Goal: Task Accomplishment & Management: Use online tool/utility

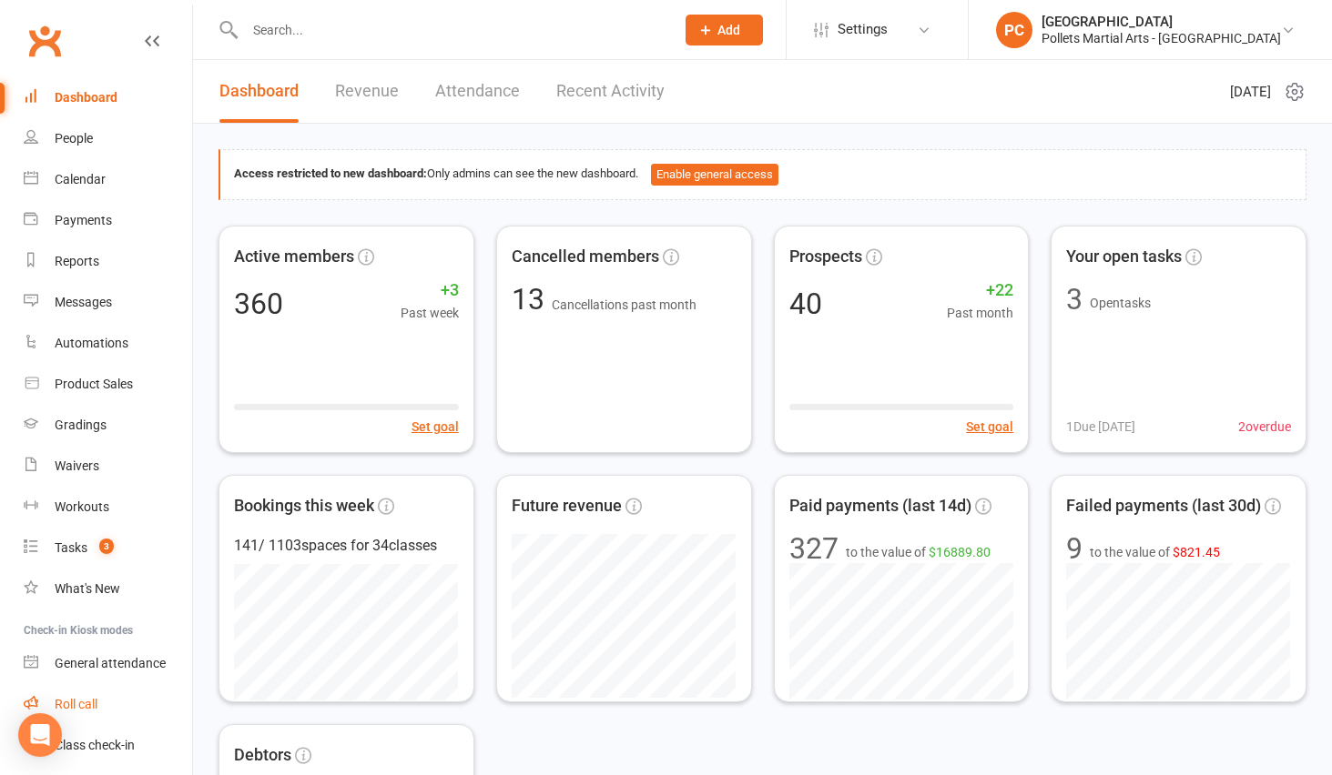
click at [87, 699] on div "Roll call" at bounding box center [76, 704] width 43 height 15
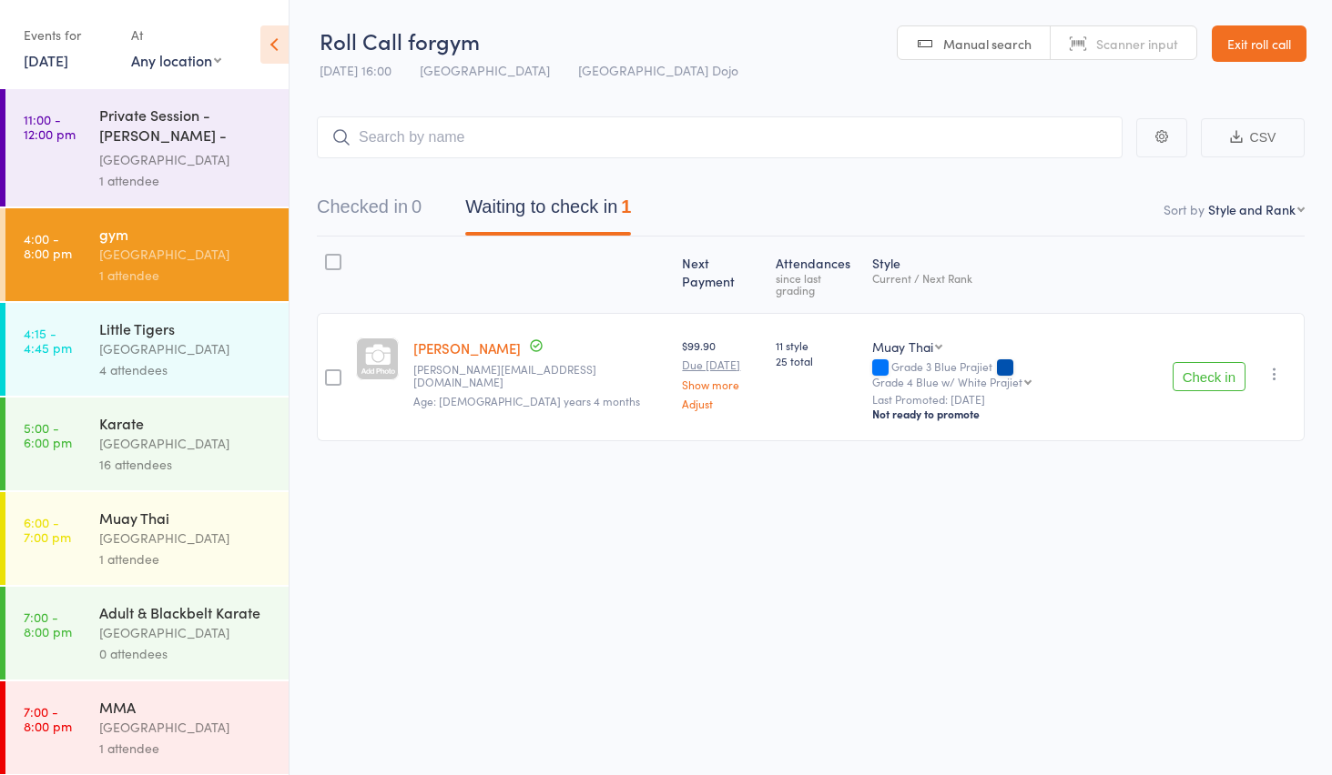
click at [148, 549] on div "1 attendee" at bounding box center [186, 559] width 174 height 21
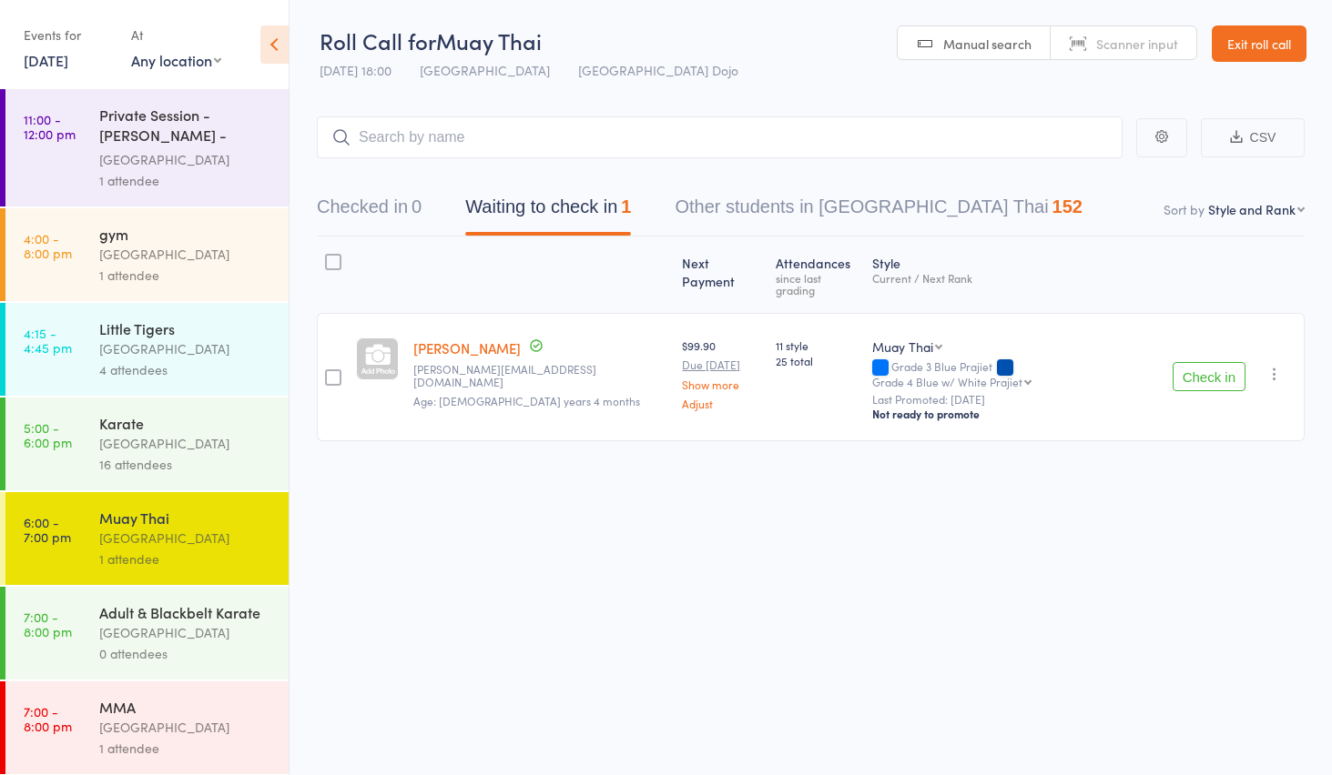
click at [1178, 362] on button "Check in" at bounding box center [1208, 376] width 73 height 29
click at [744, 137] on input "search" at bounding box center [720, 138] width 806 height 42
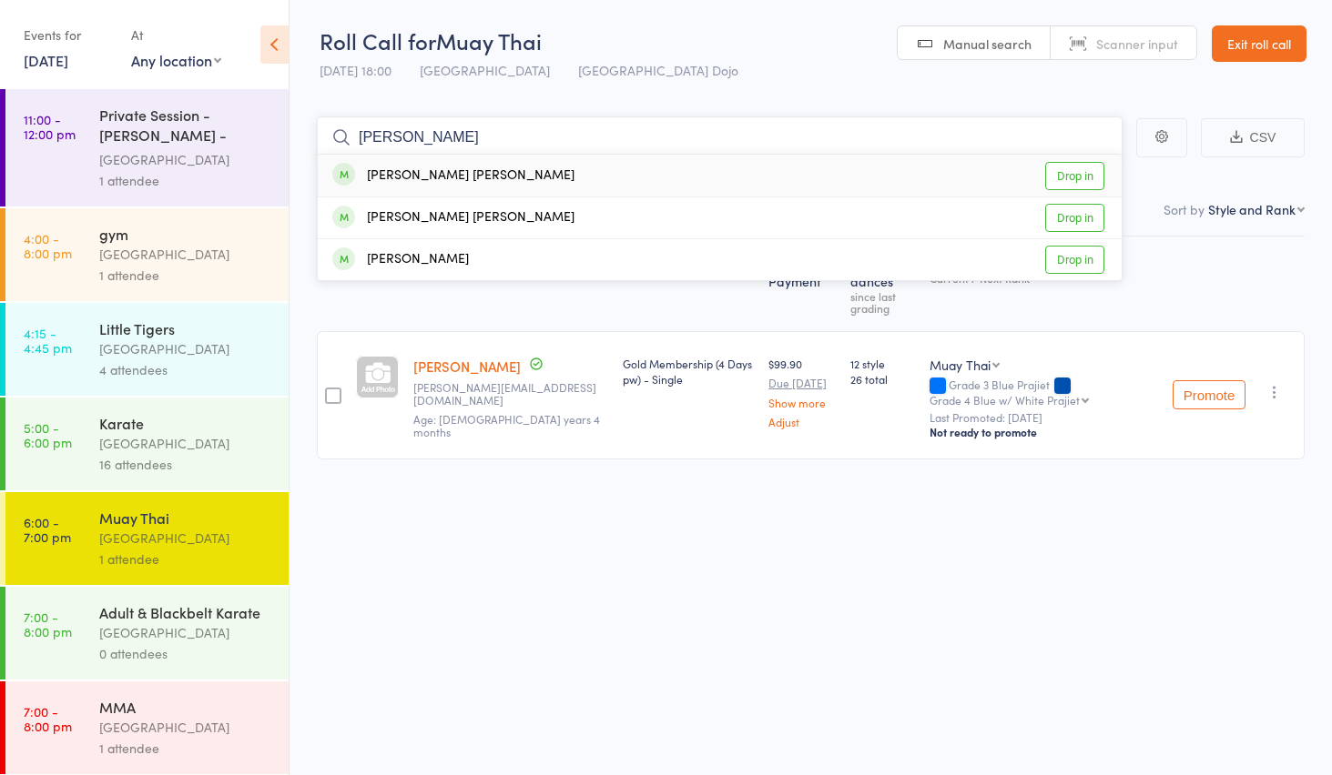
type input "[PERSON_NAME]"
click at [1072, 178] on link "Drop in" at bounding box center [1074, 176] width 59 height 28
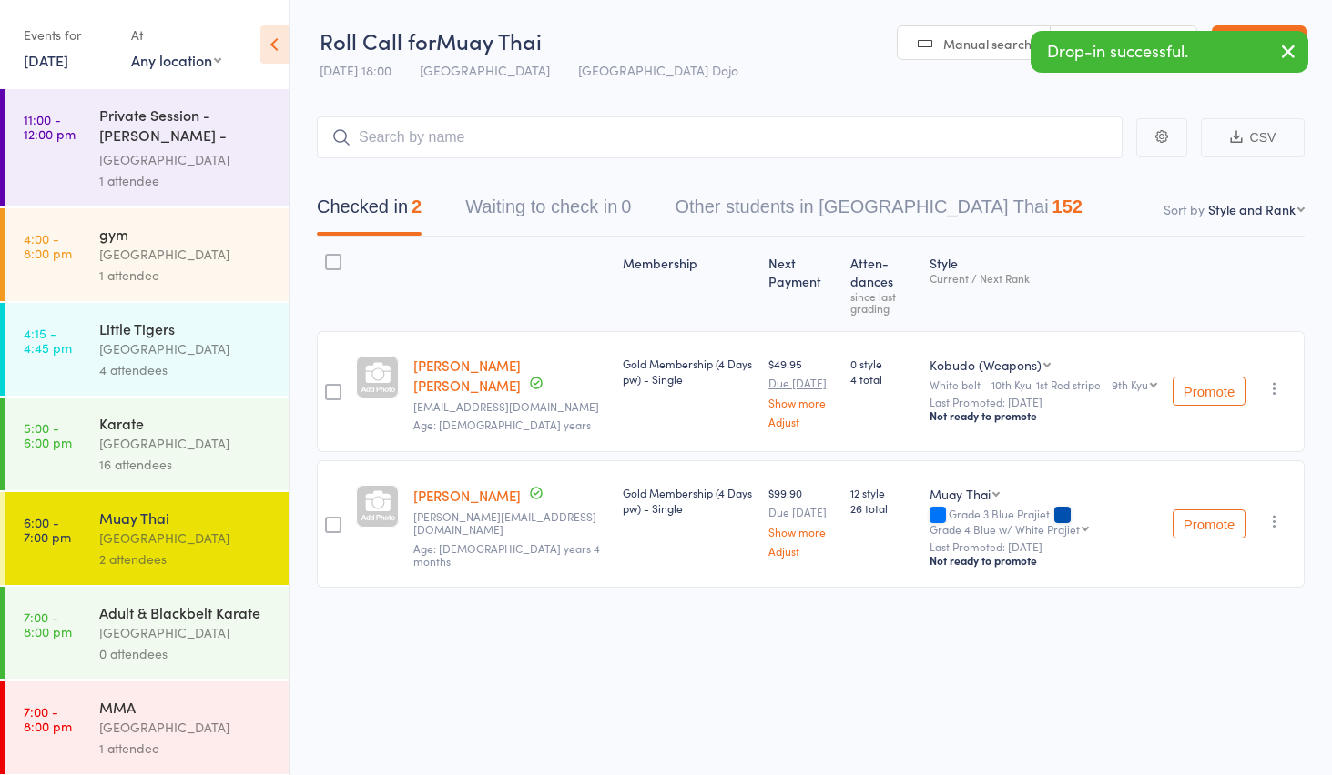
click at [173, 615] on div "Adult & Blackbelt Karate" at bounding box center [186, 613] width 174 height 20
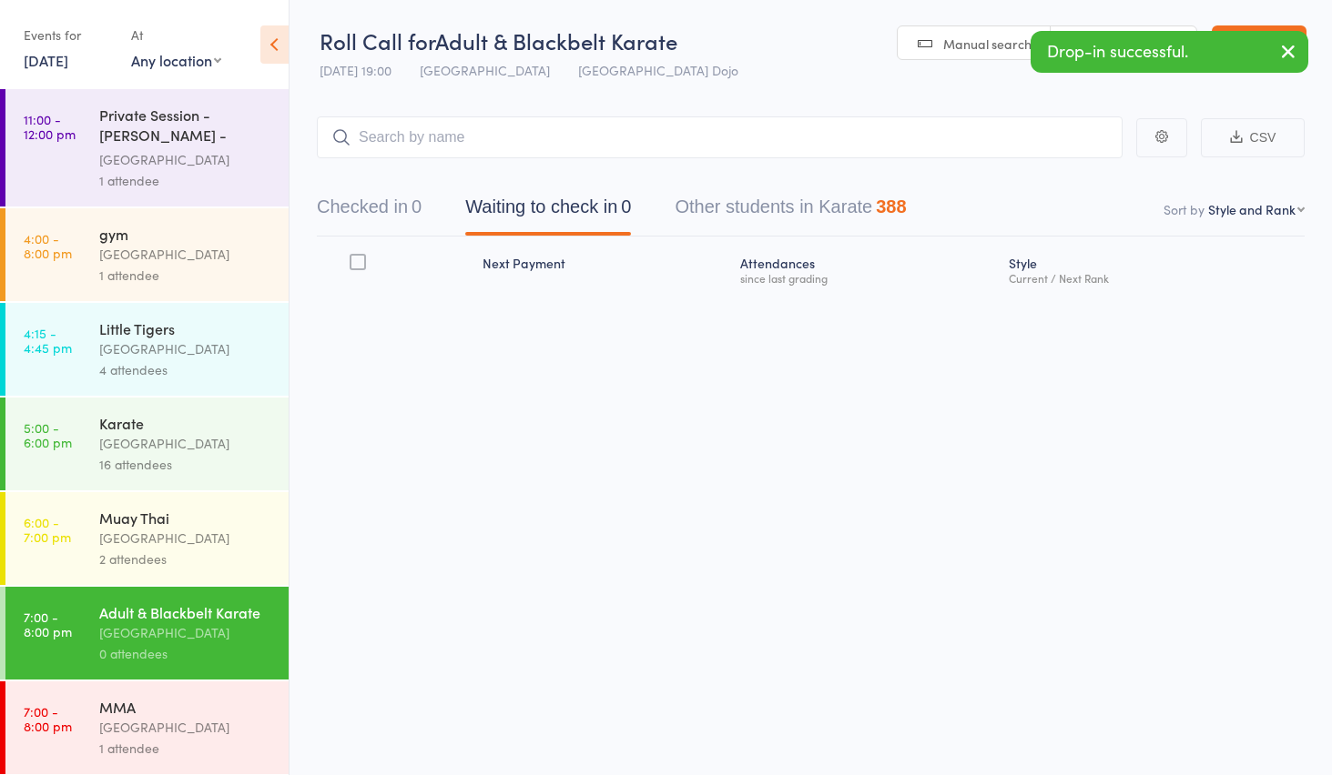
click at [205, 704] on div "MMA" at bounding box center [186, 707] width 174 height 20
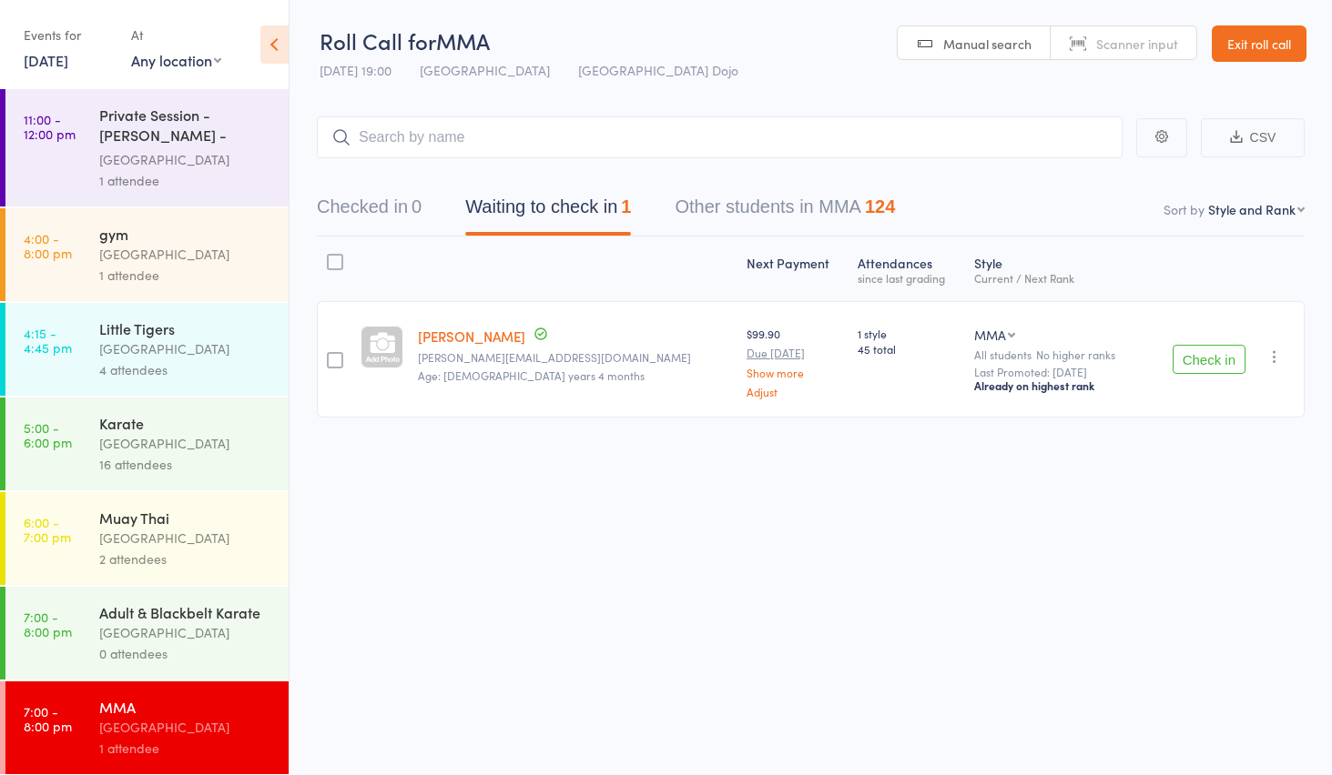
click at [161, 521] on div "Muay Thai" at bounding box center [186, 518] width 174 height 20
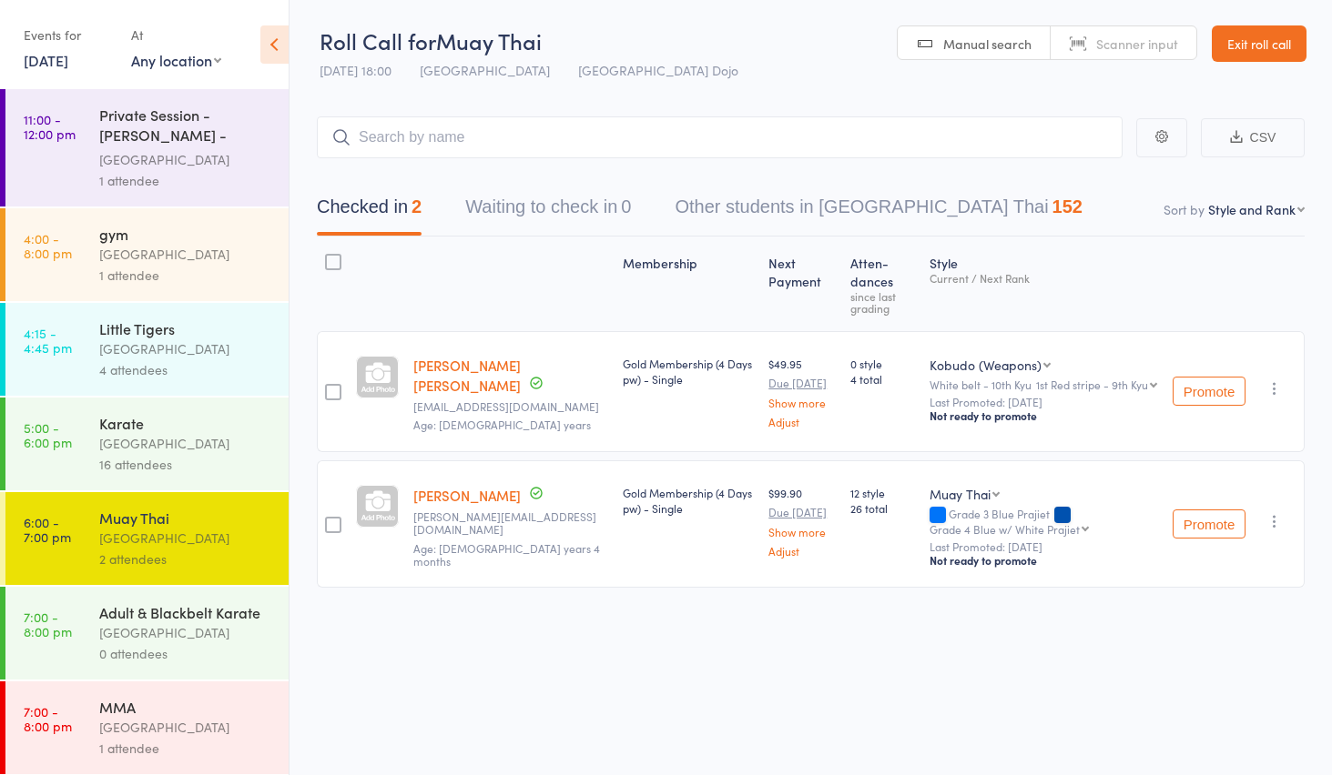
click at [557, 128] on input "search" at bounding box center [720, 138] width 806 height 42
type input "jordan"
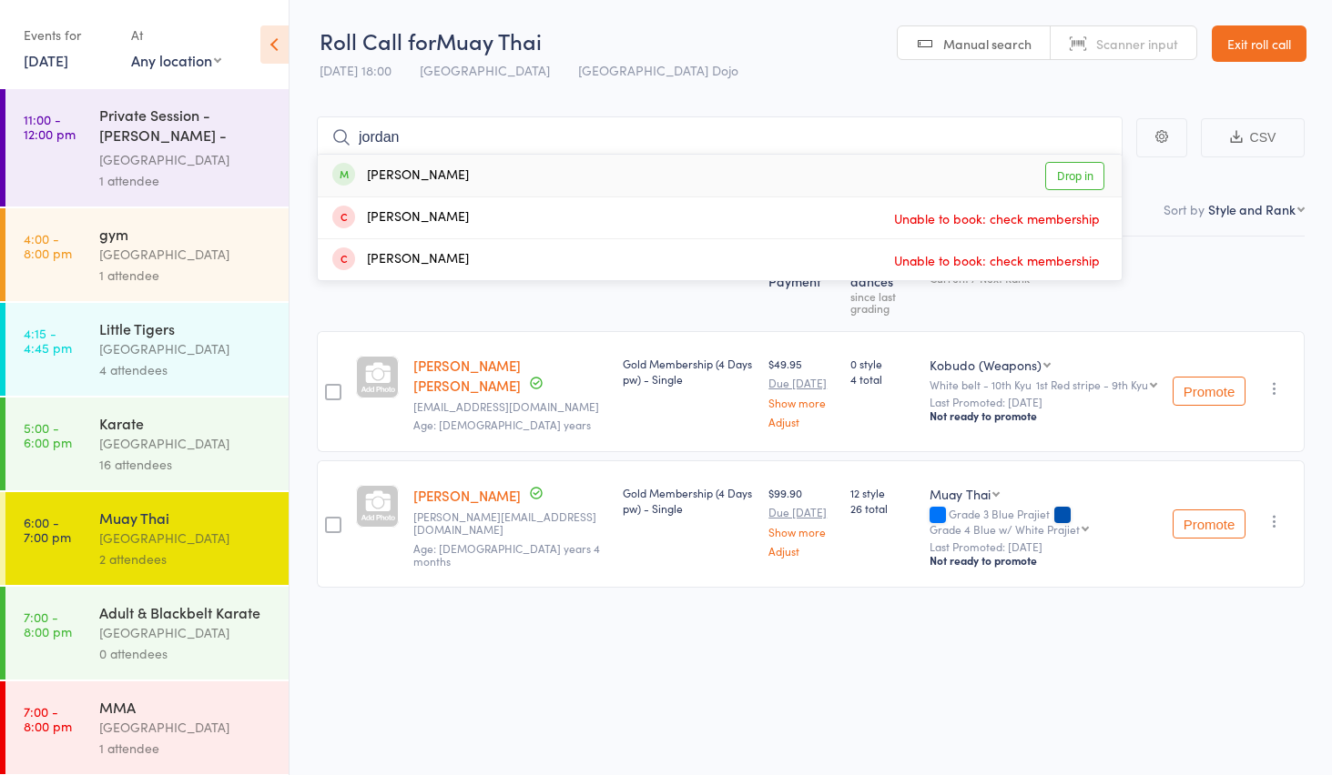
click at [1061, 178] on link "Drop in" at bounding box center [1074, 176] width 59 height 28
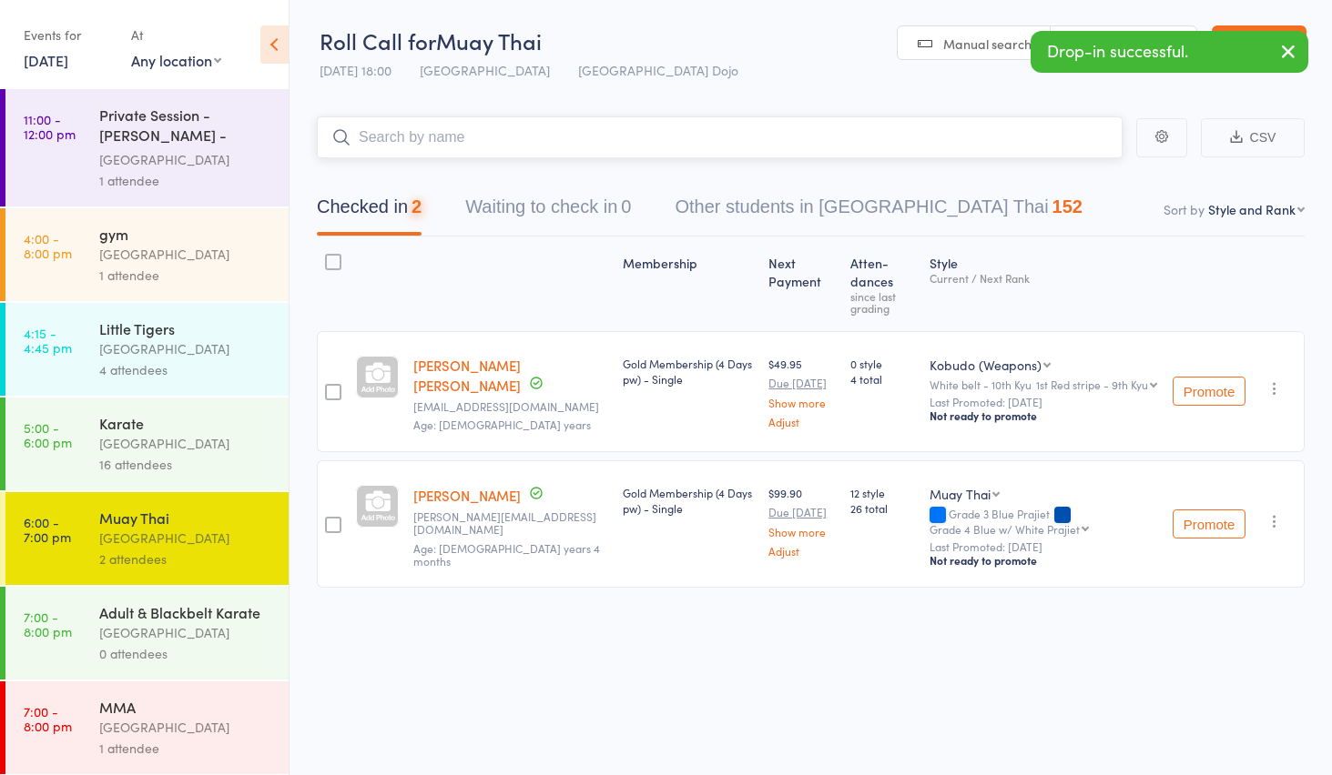
click at [555, 142] on input "search" at bounding box center [720, 138] width 806 height 42
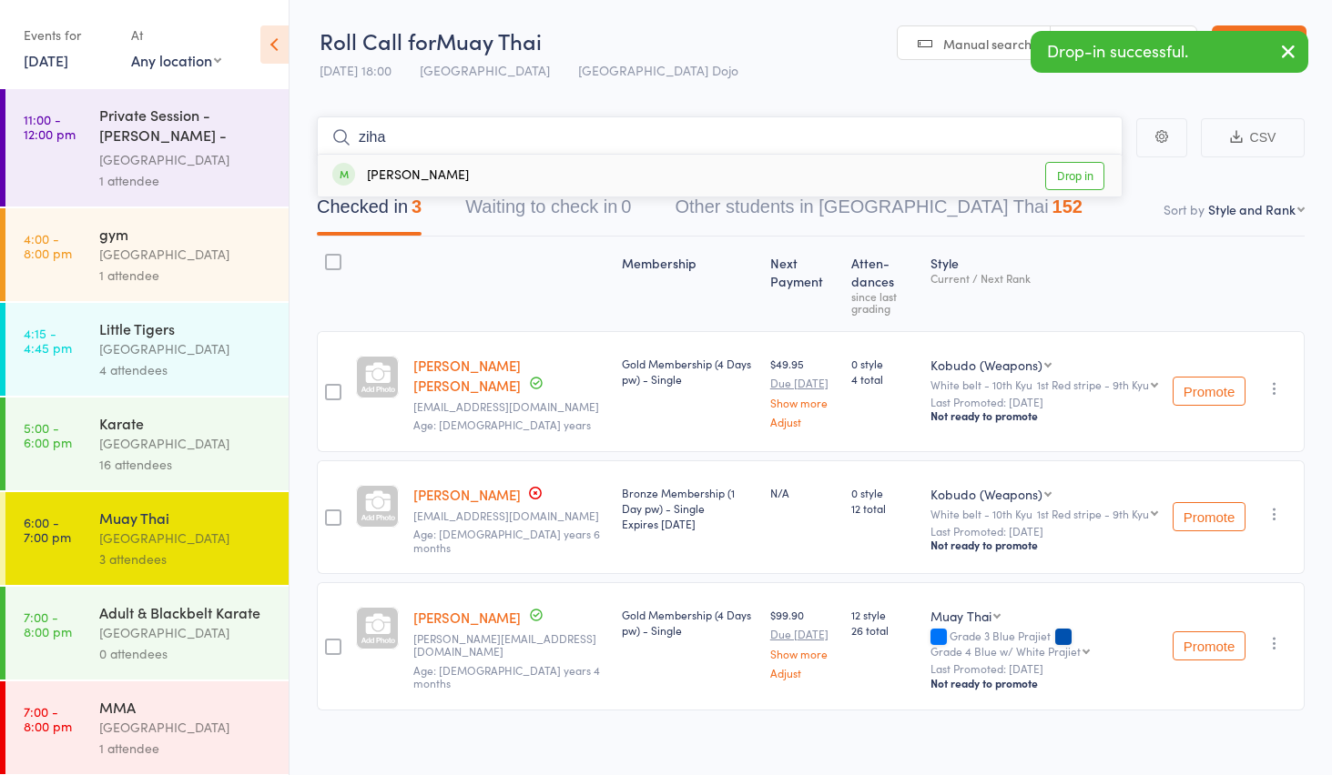
type input "zihan"
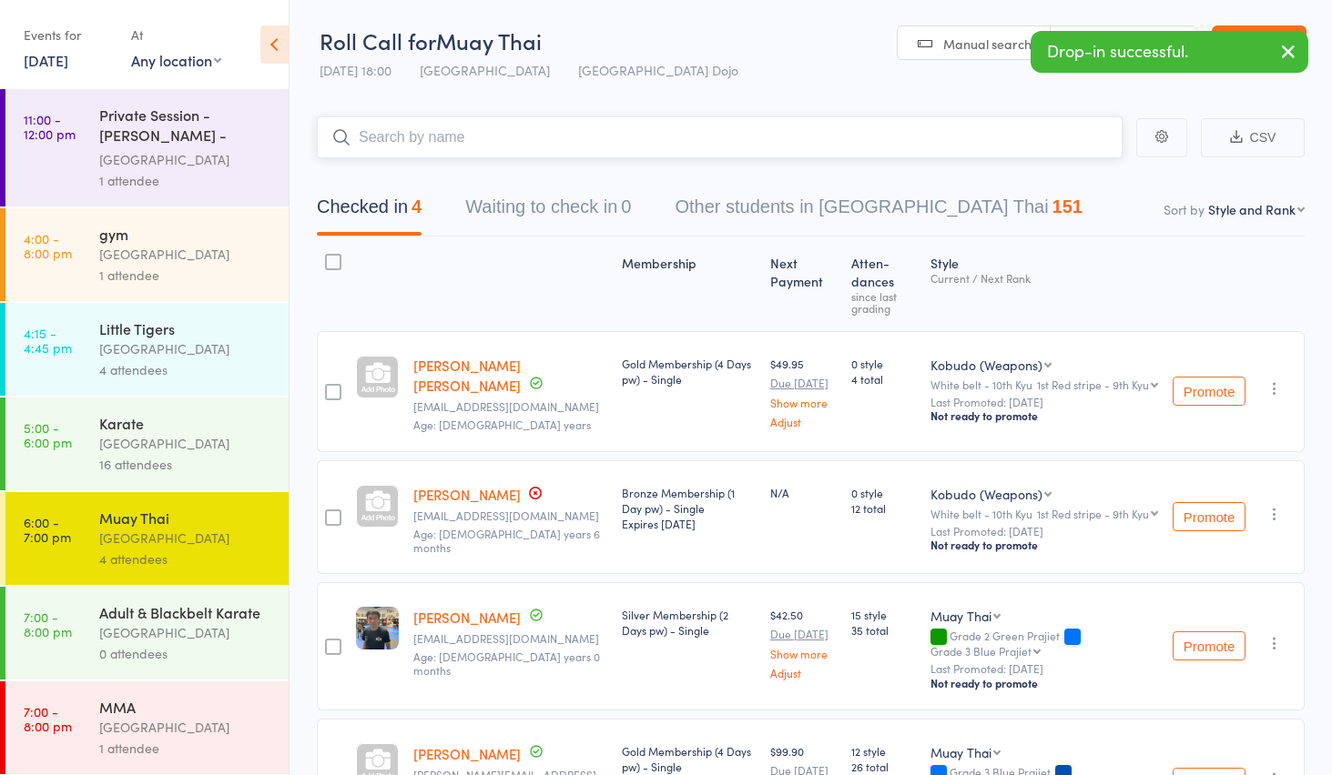
click at [422, 140] on input "search" at bounding box center [720, 138] width 806 height 42
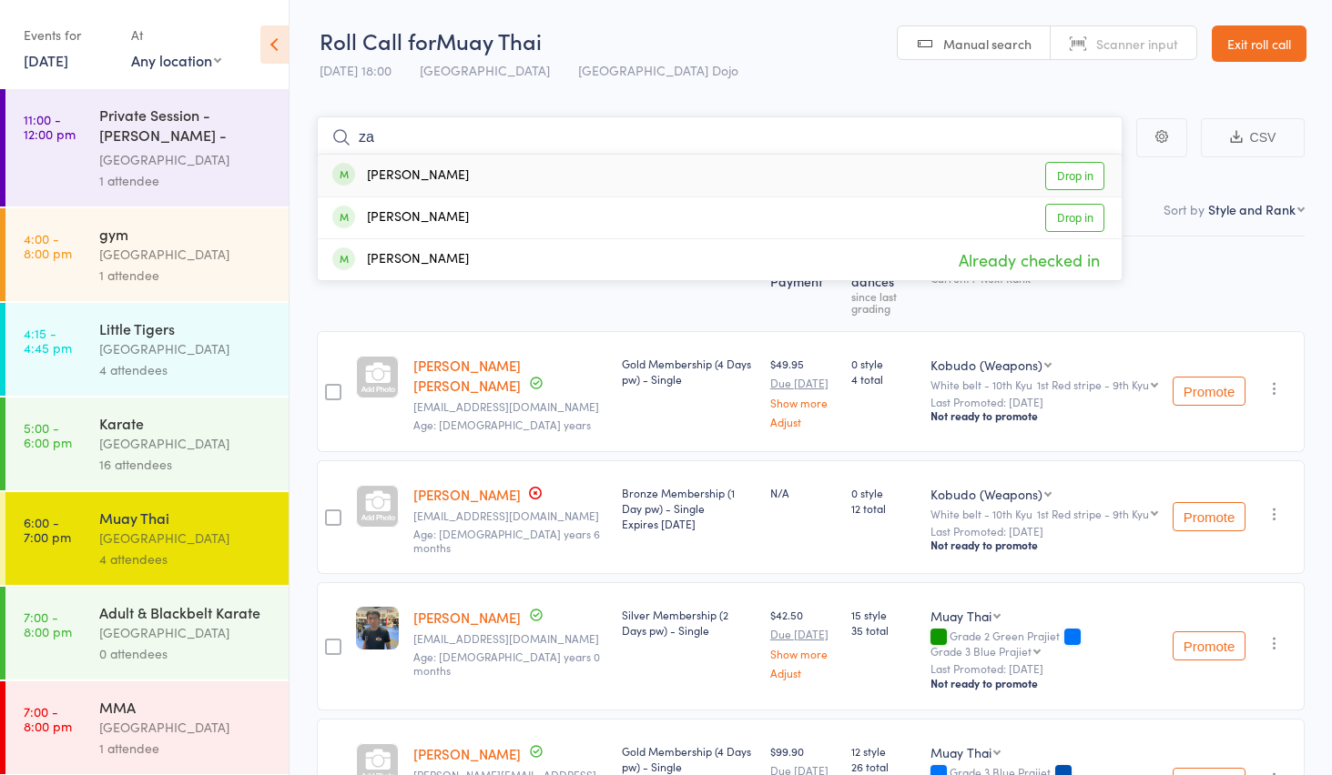
type input "z"
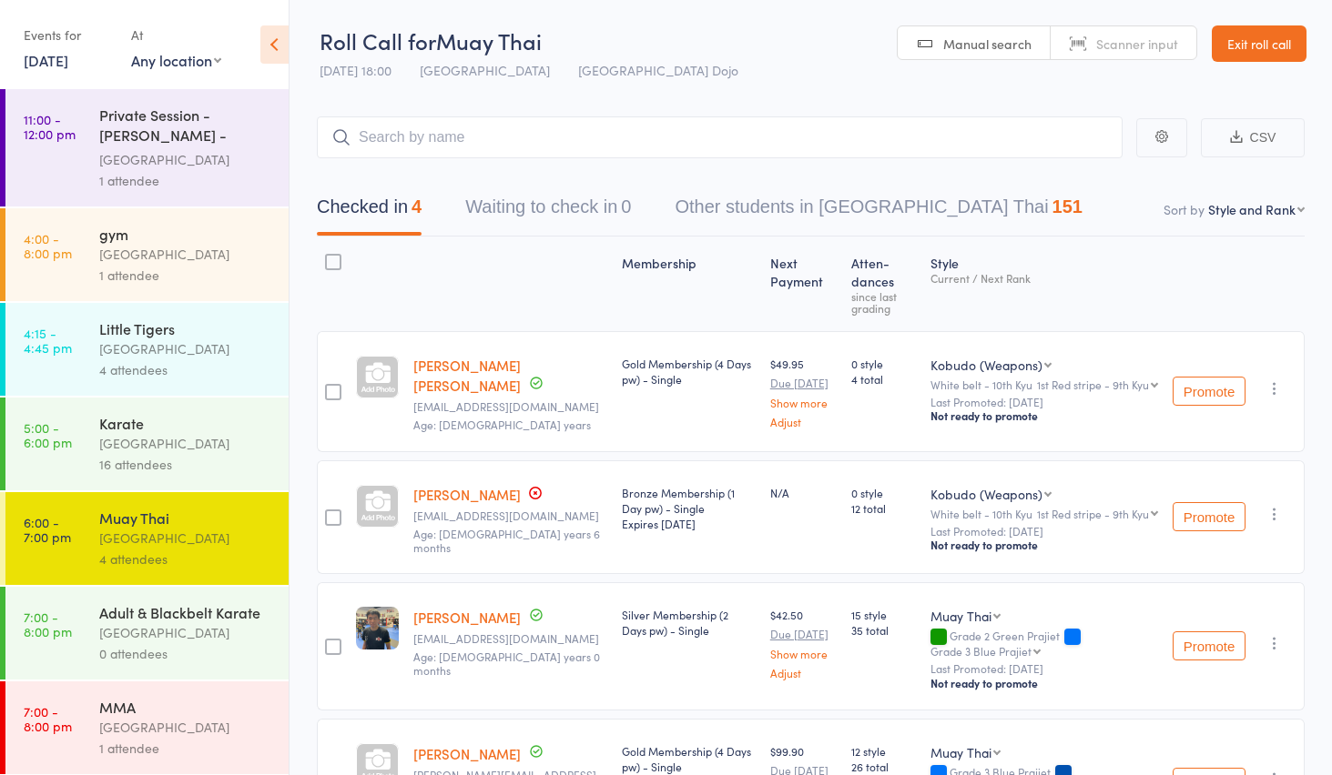
click at [68, 65] on link "[DATE]" at bounding box center [46, 60] width 45 height 20
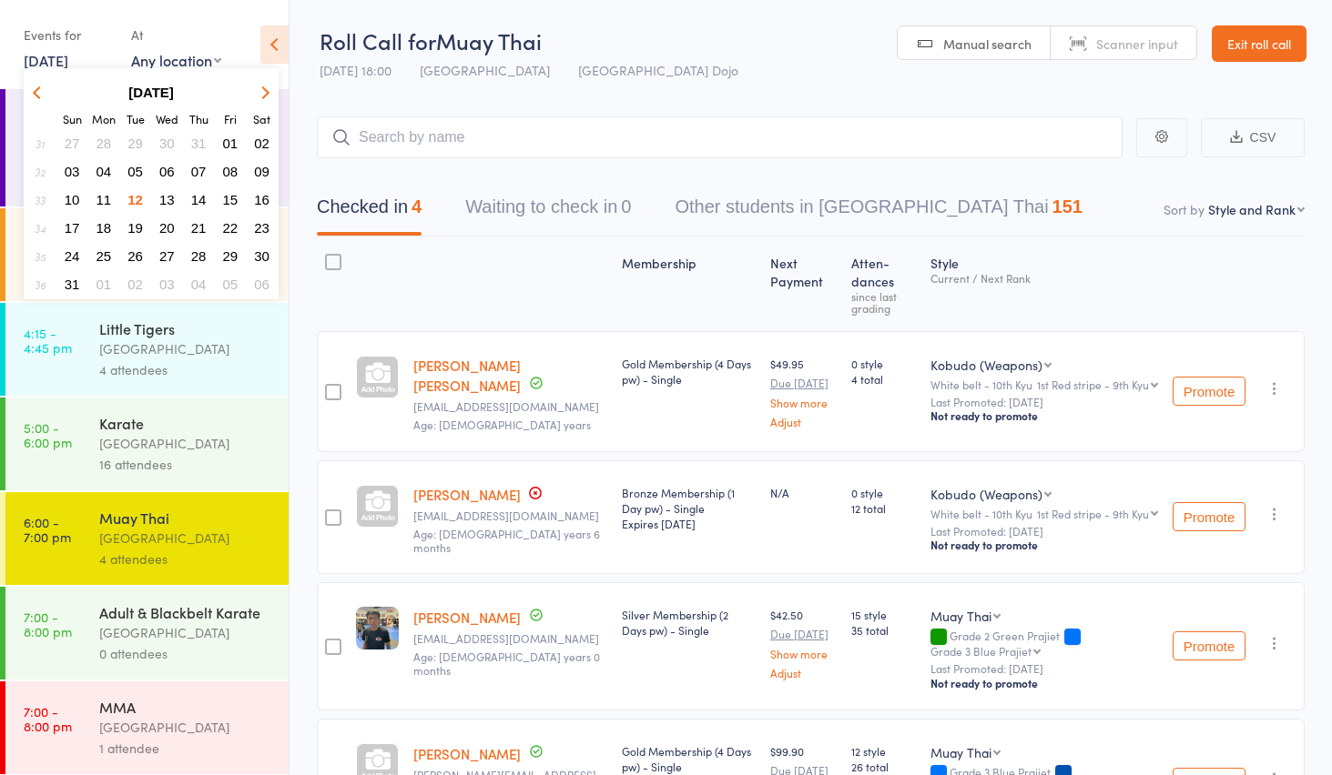
click at [130, 175] on span "05" at bounding box center [134, 171] width 15 height 15
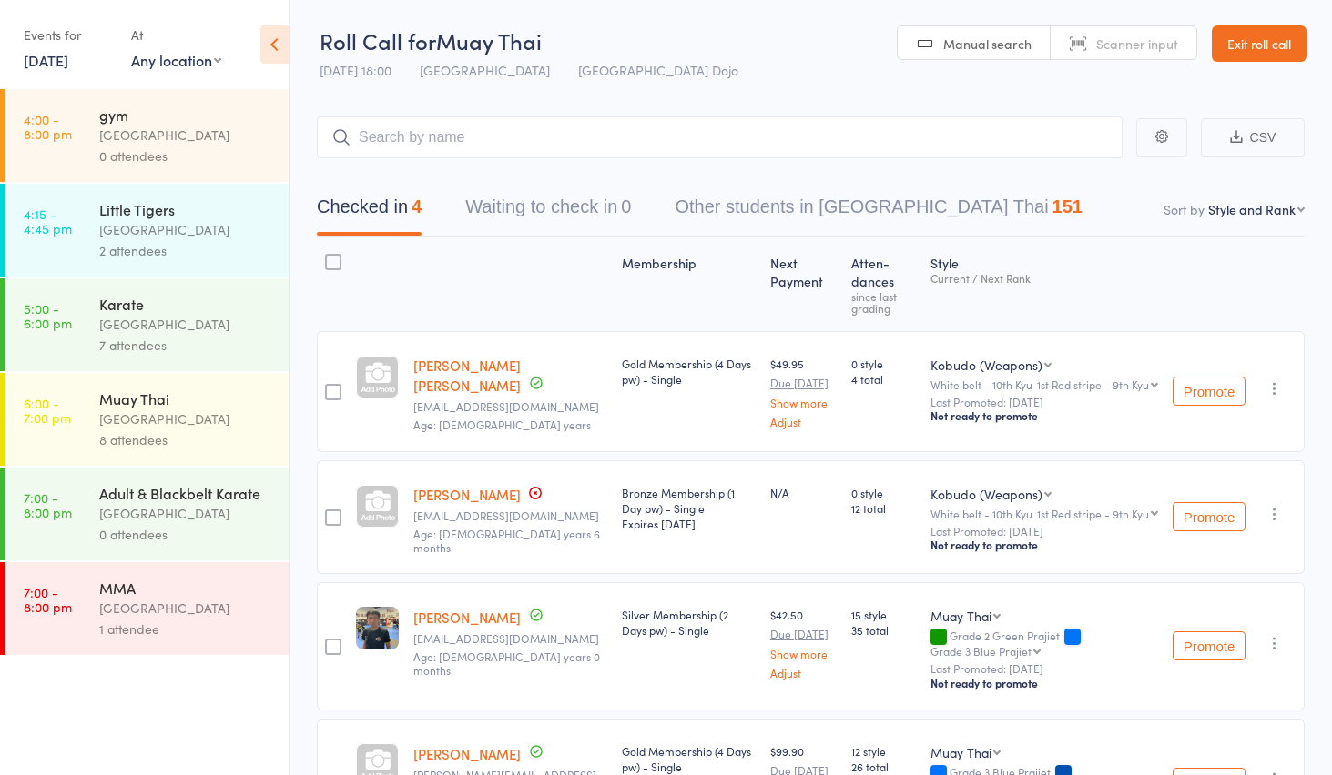
click at [60, 56] on link "[DATE]" at bounding box center [46, 60] width 45 height 20
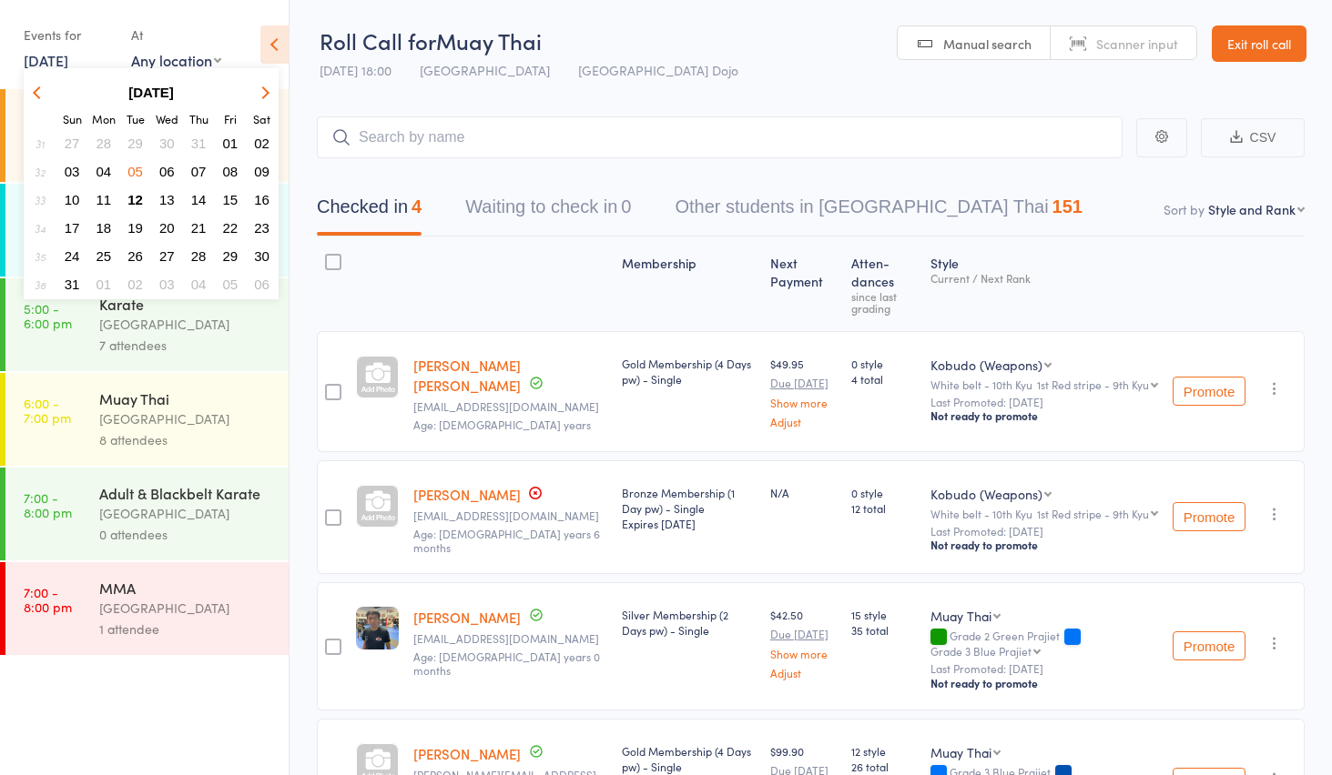
click at [134, 143] on span "29" at bounding box center [134, 143] width 15 height 15
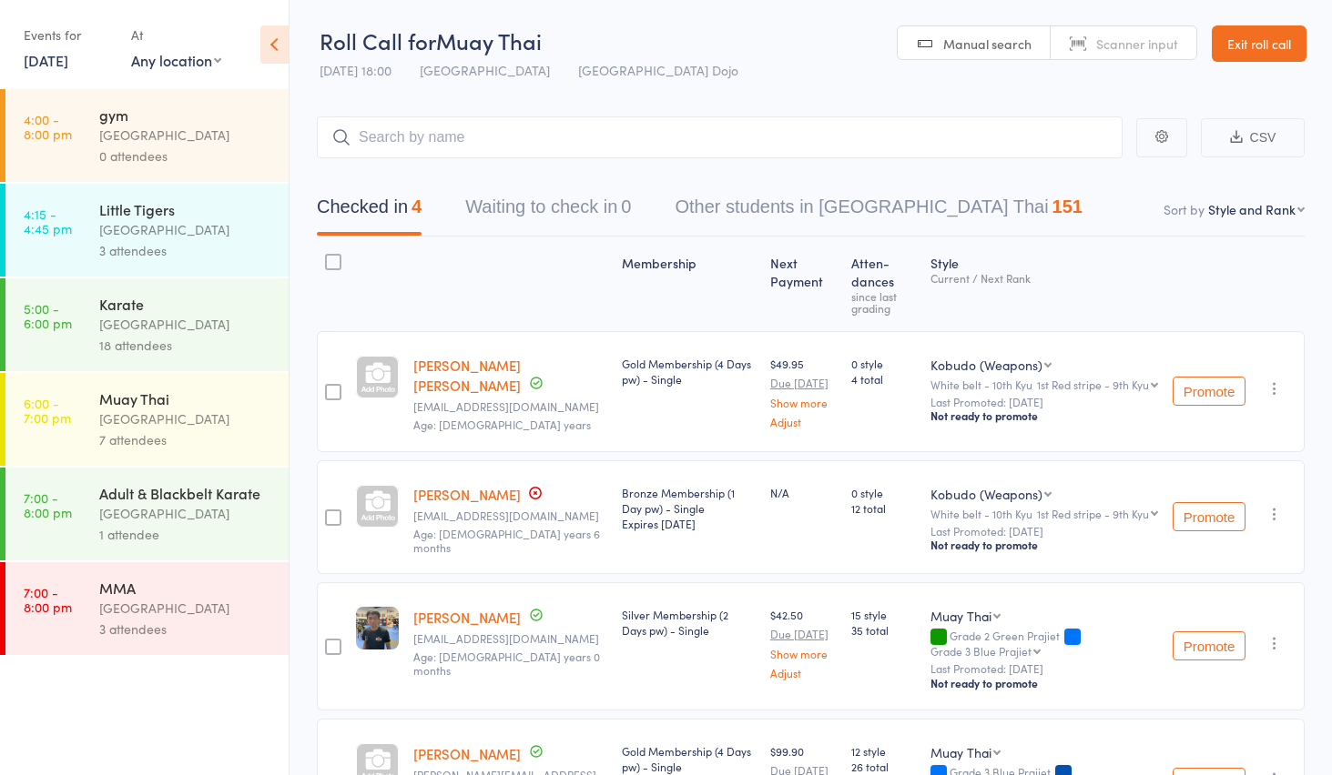
click at [168, 431] on div "7 attendees" at bounding box center [186, 440] width 174 height 21
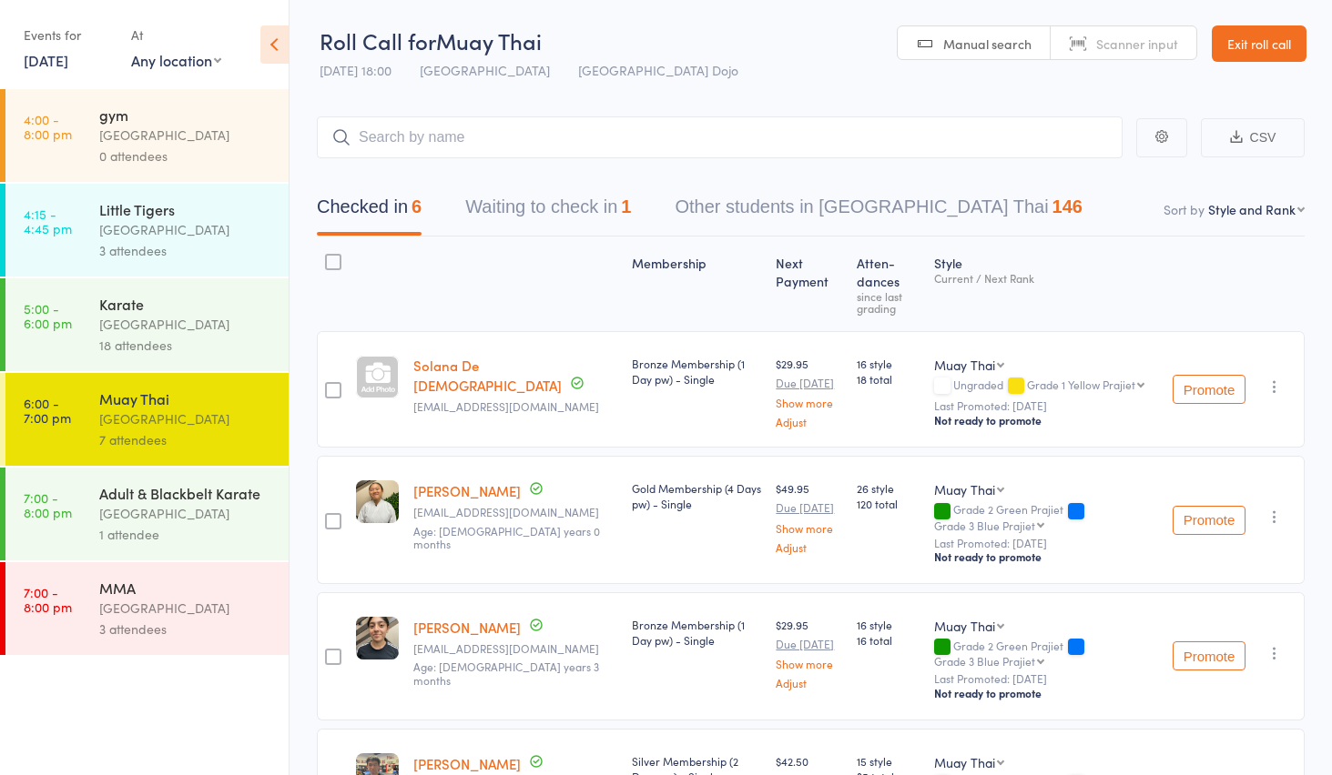
click at [180, 65] on select "Any location [GEOGRAPHIC_DATA] Dojo" at bounding box center [176, 60] width 90 height 20
click at [68, 62] on link "[DATE]" at bounding box center [46, 60] width 45 height 20
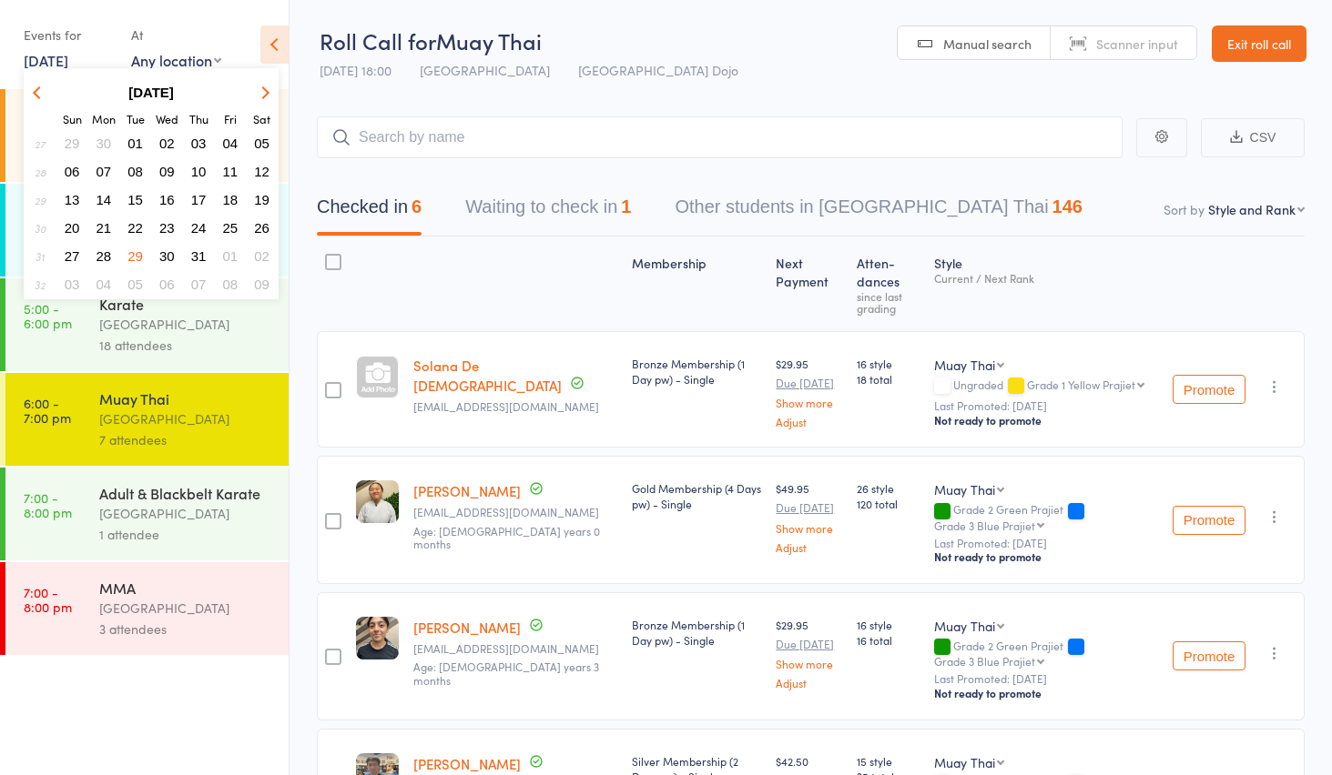
click at [133, 283] on span "05" at bounding box center [134, 284] width 15 height 15
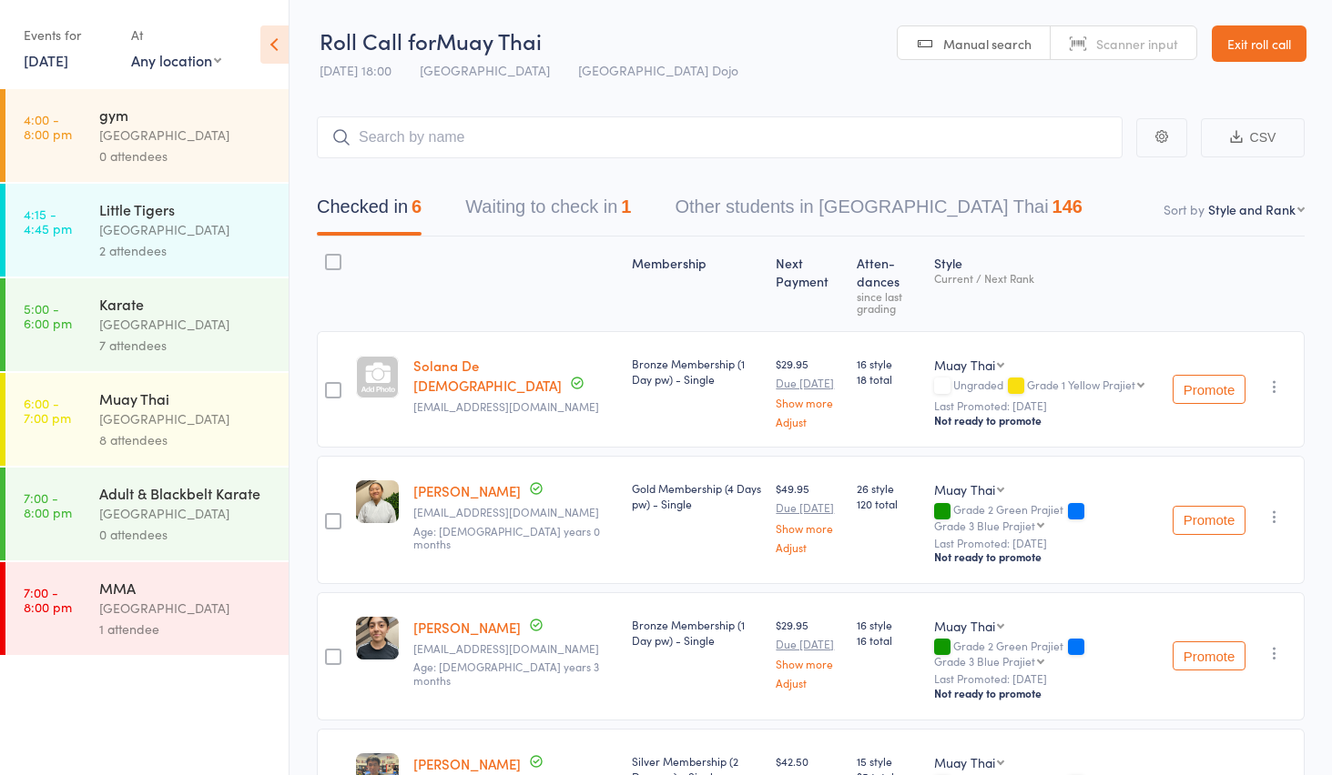
click at [68, 58] on link "[DATE]" at bounding box center [46, 60] width 45 height 20
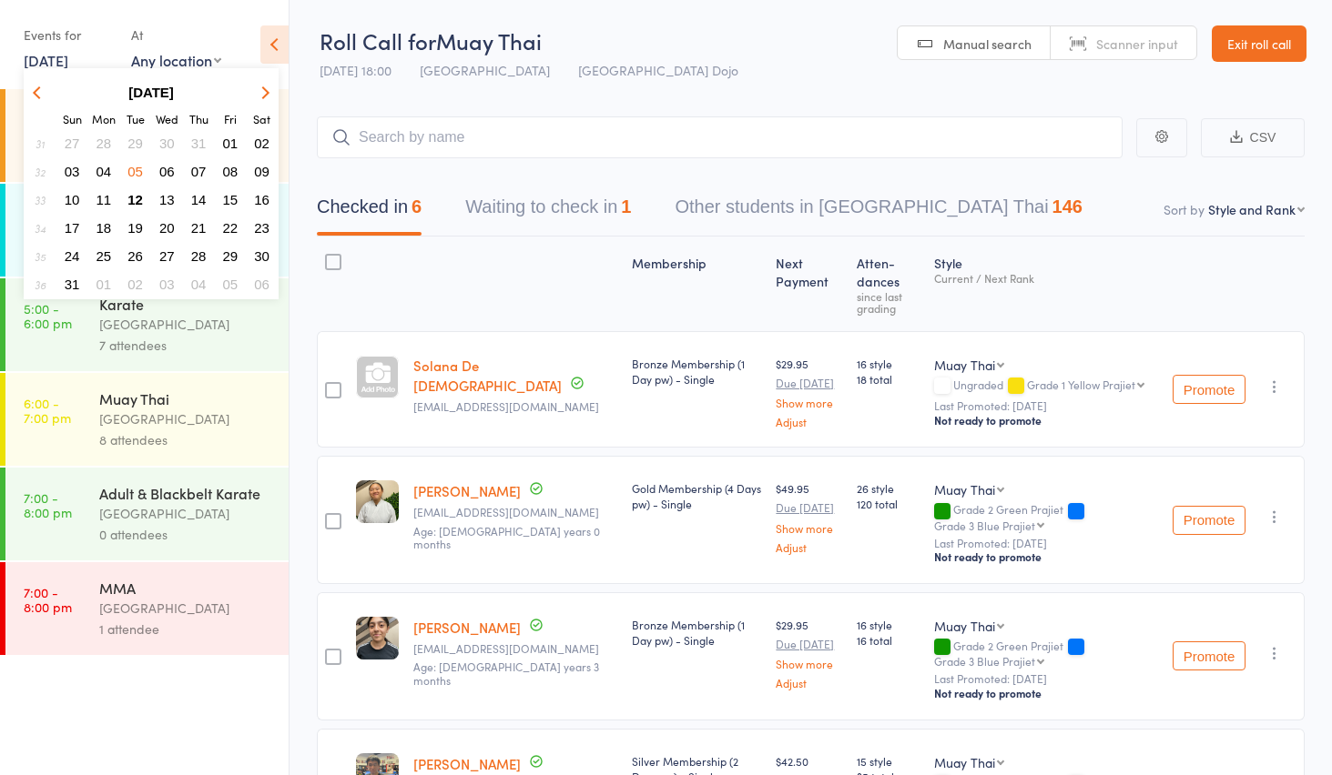
click at [133, 193] on span "12" at bounding box center [134, 199] width 15 height 15
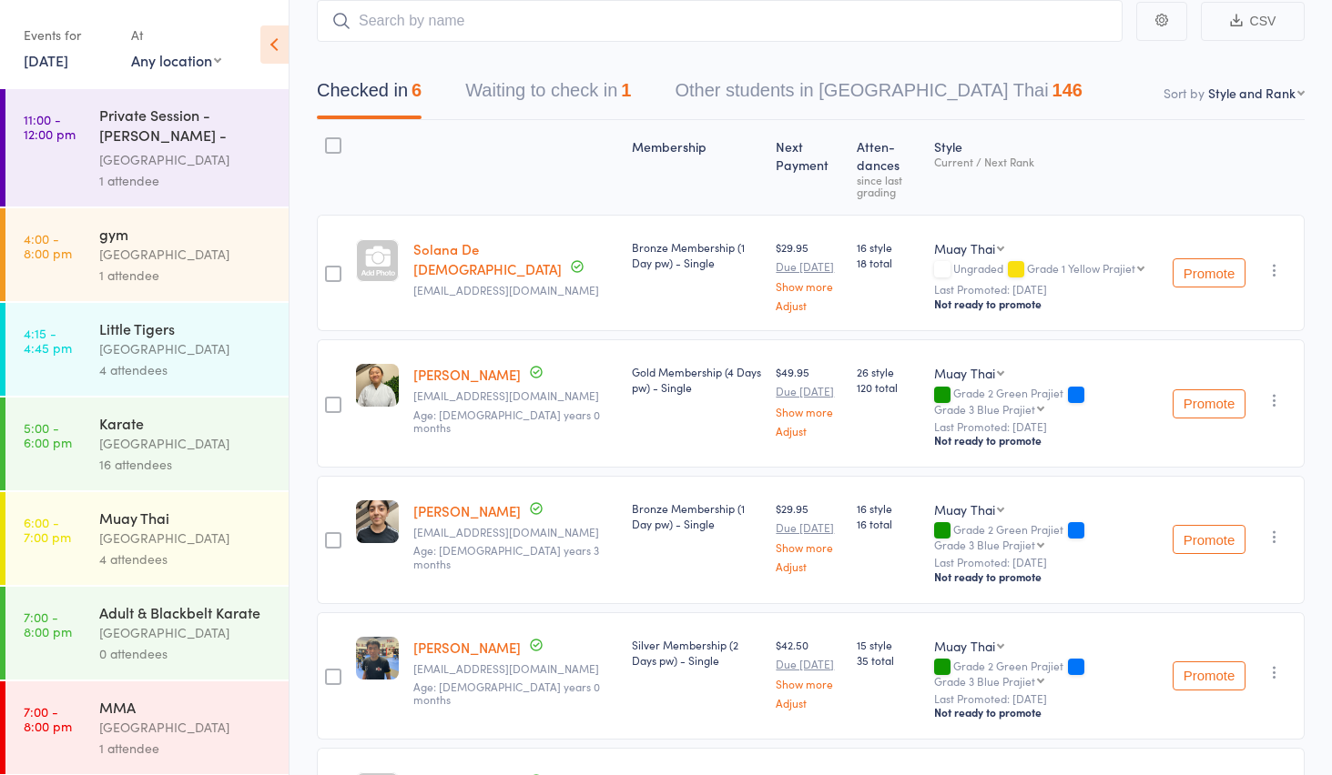
scroll to position [81, 0]
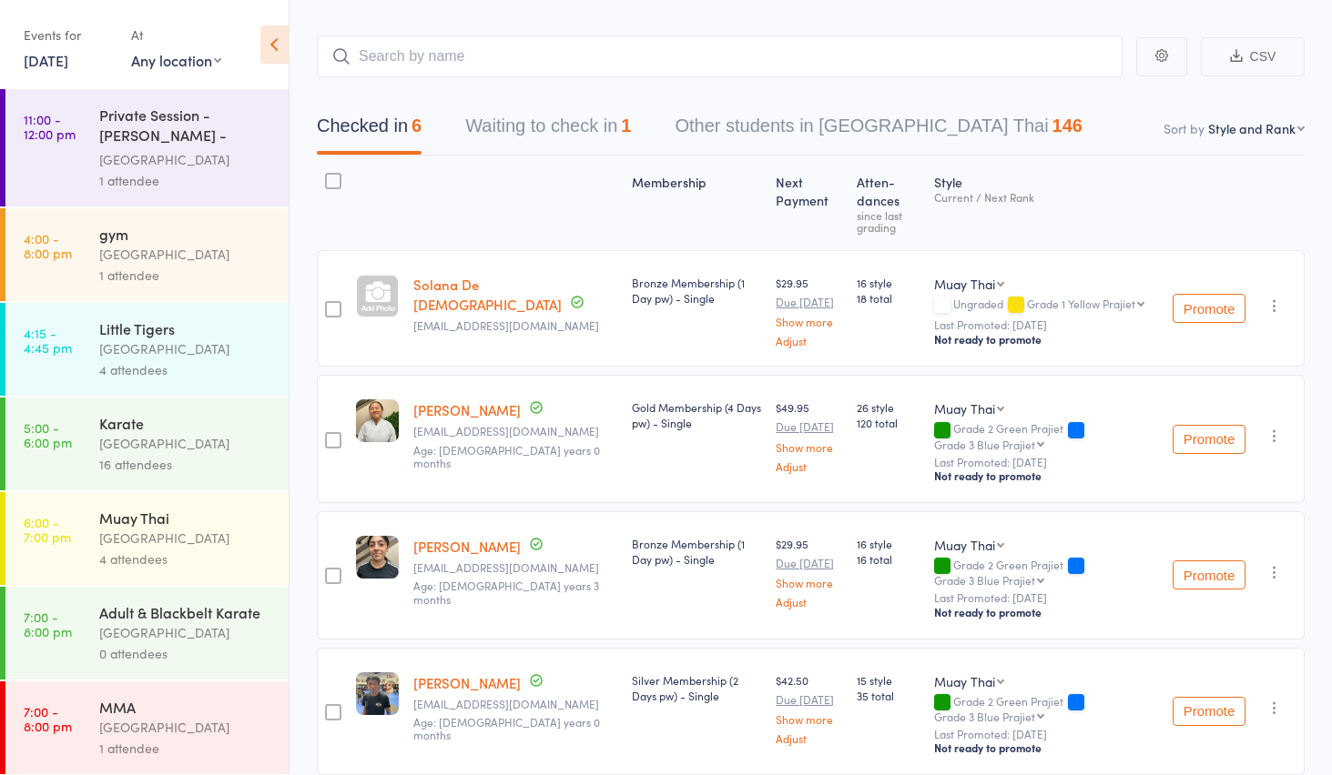
click at [53, 66] on link "[DATE]" at bounding box center [46, 60] width 45 height 20
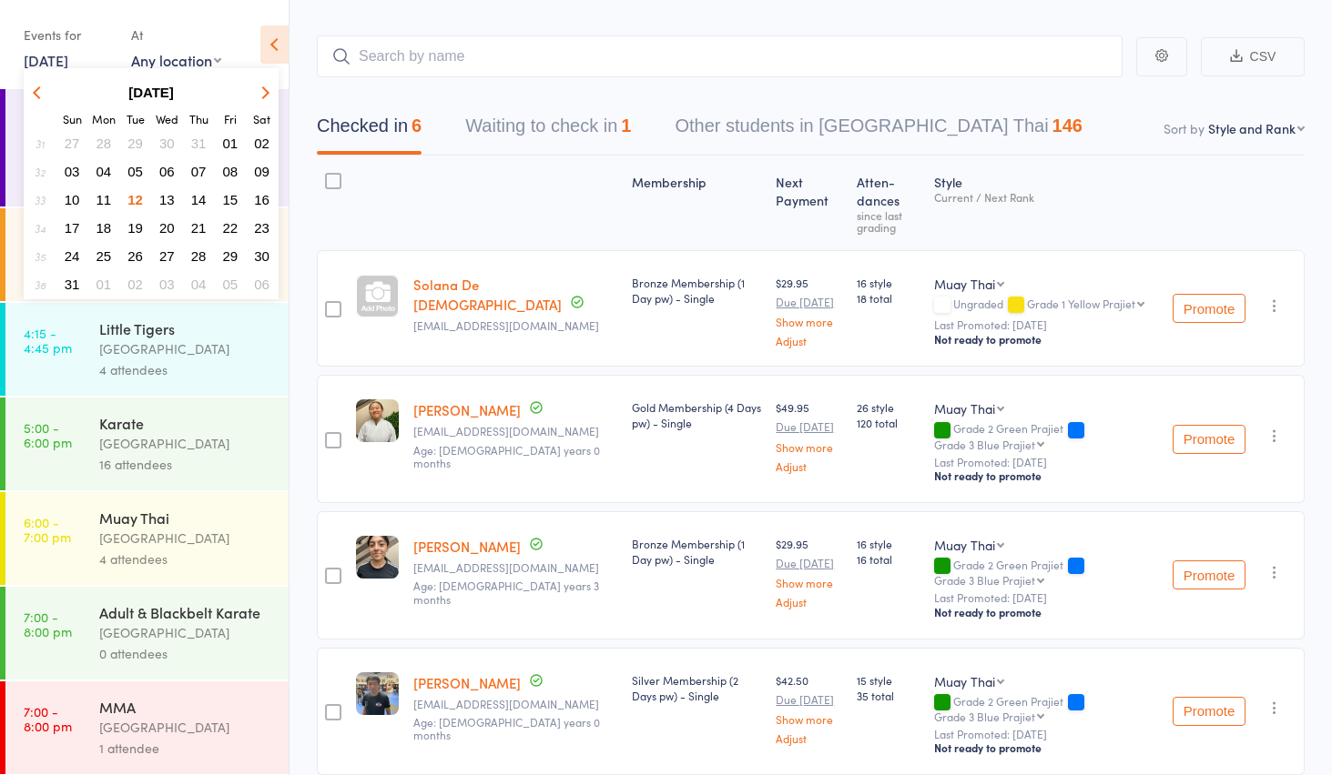
click at [133, 202] on span "12" at bounding box center [134, 199] width 15 height 15
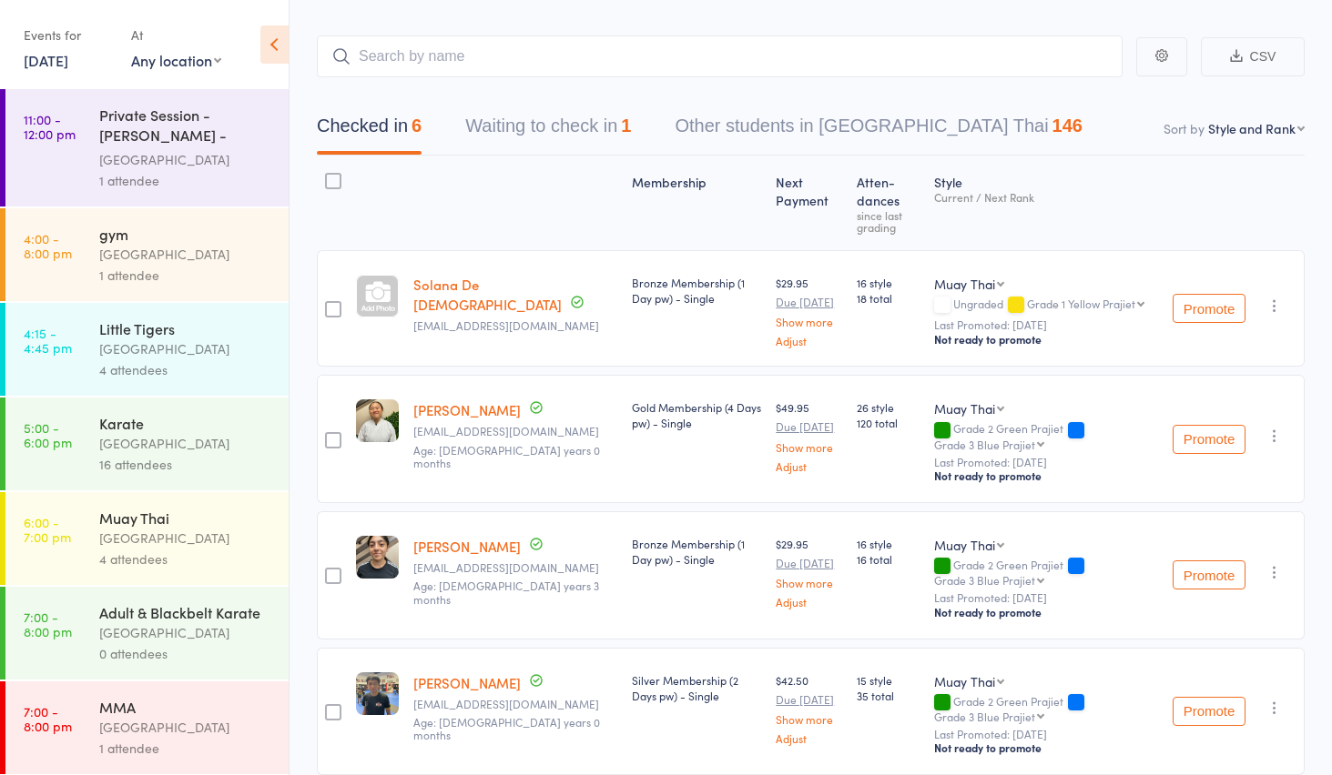
click at [153, 546] on div "[GEOGRAPHIC_DATA]" at bounding box center [186, 538] width 174 height 21
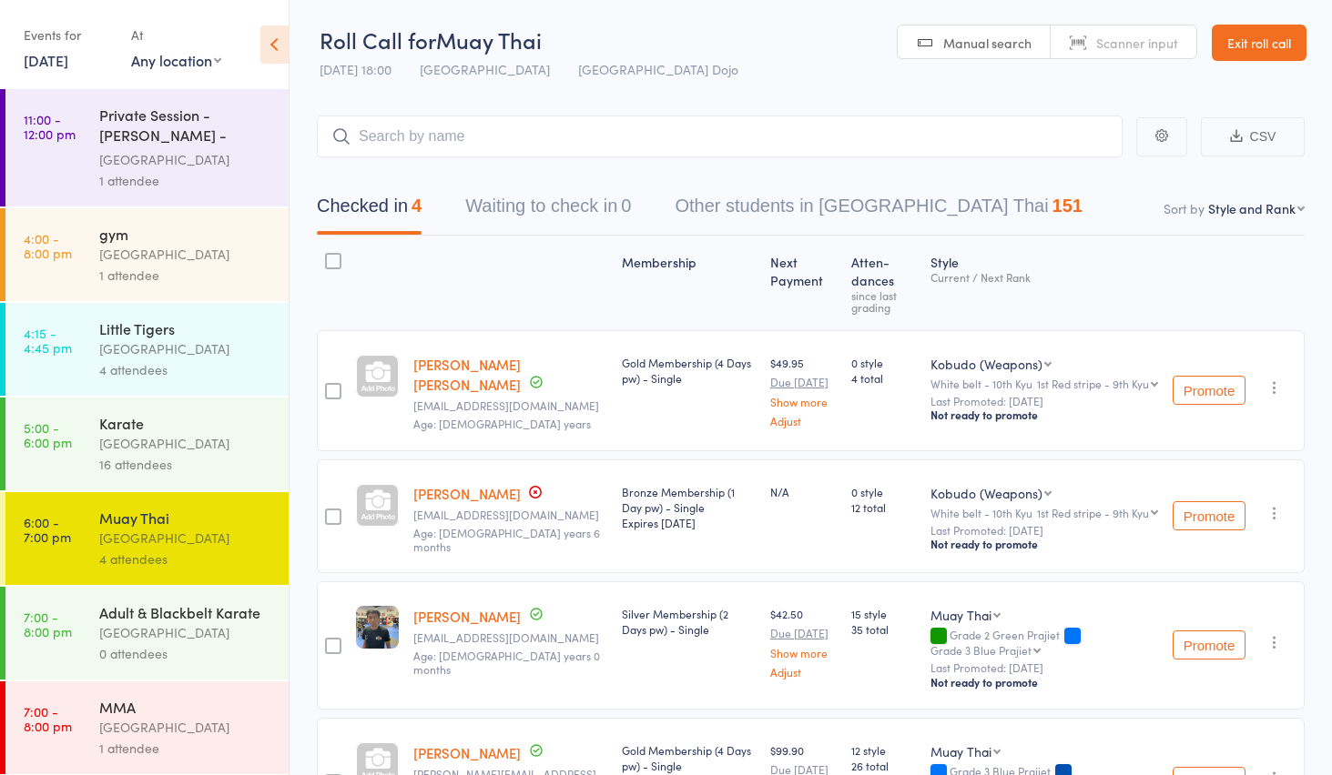
click at [522, 151] on input "search" at bounding box center [720, 137] width 806 height 42
type input "z"
click at [32, 63] on link "[DATE]" at bounding box center [46, 60] width 45 height 20
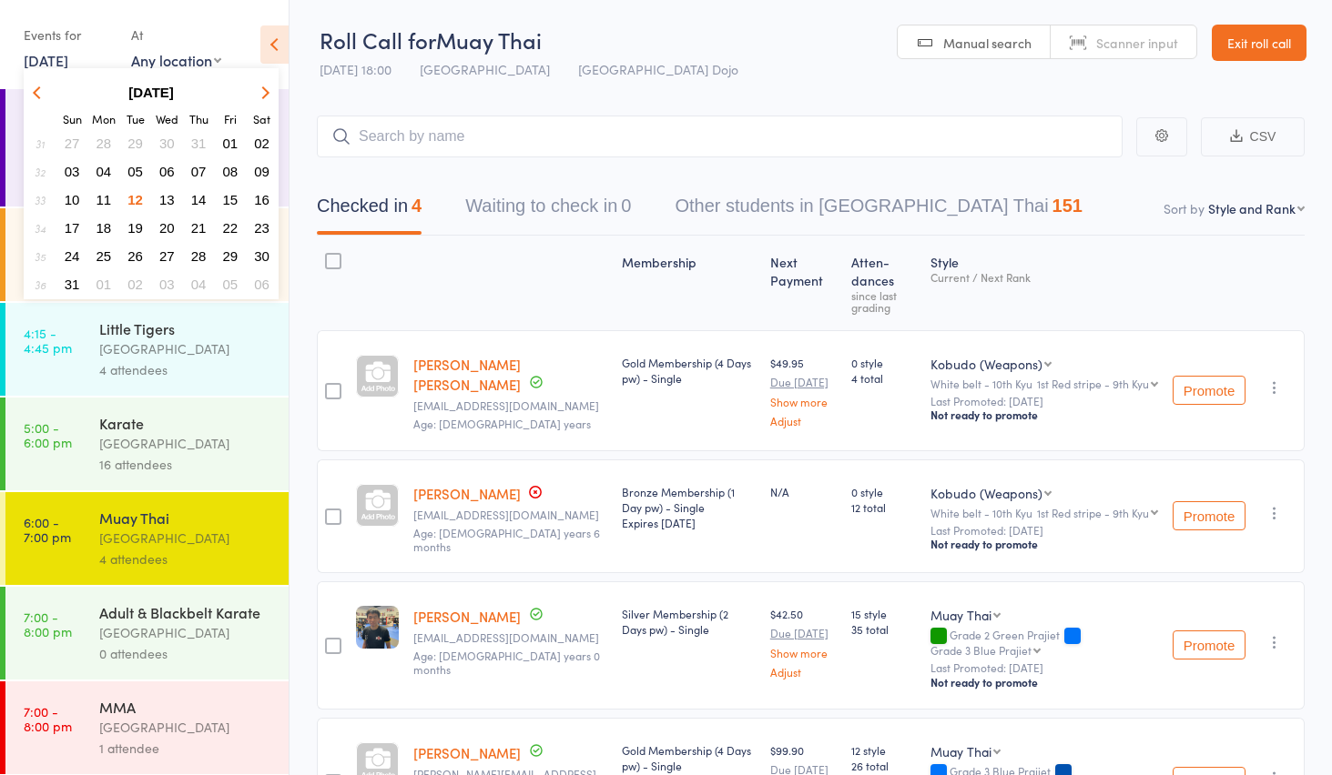
click at [130, 140] on span "29" at bounding box center [134, 143] width 15 height 15
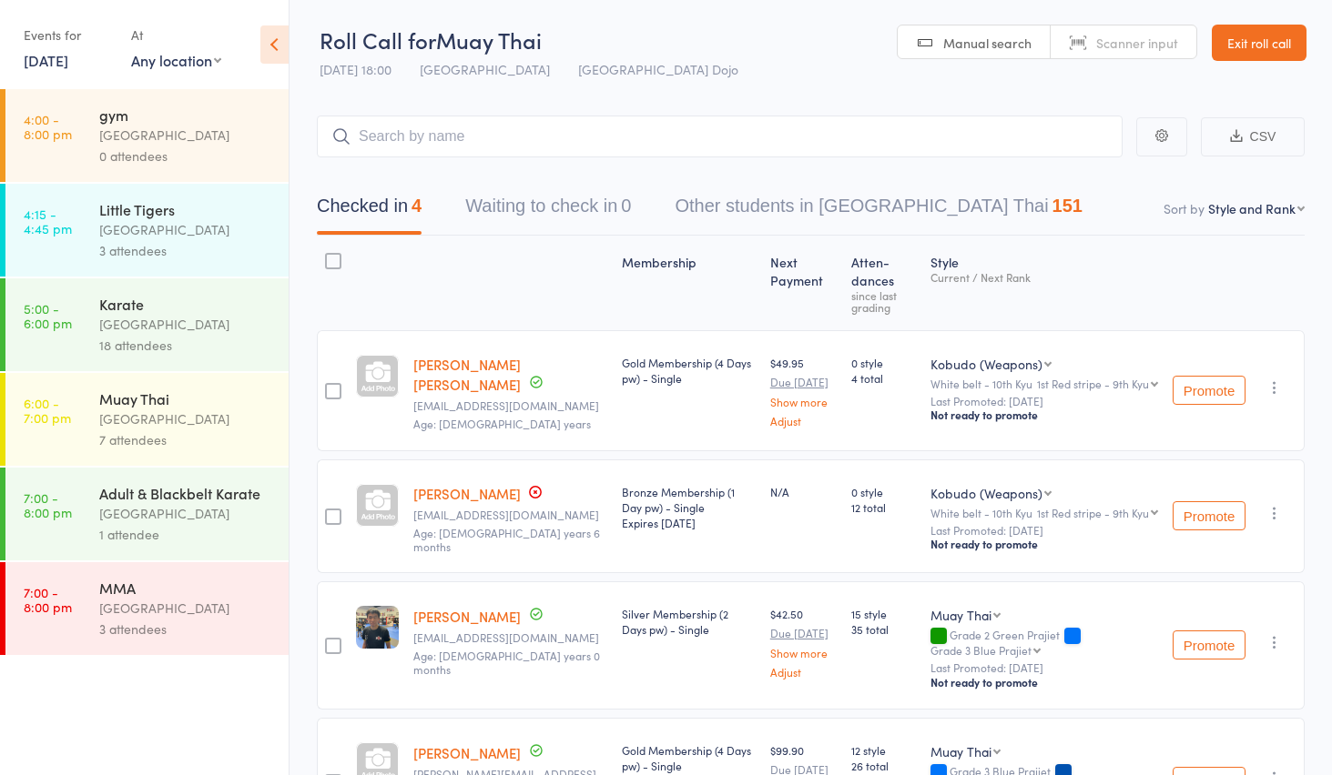
click at [138, 429] on div "[GEOGRAPHIC_DATA]" at bounding box center [186, 419] width 174 height 21
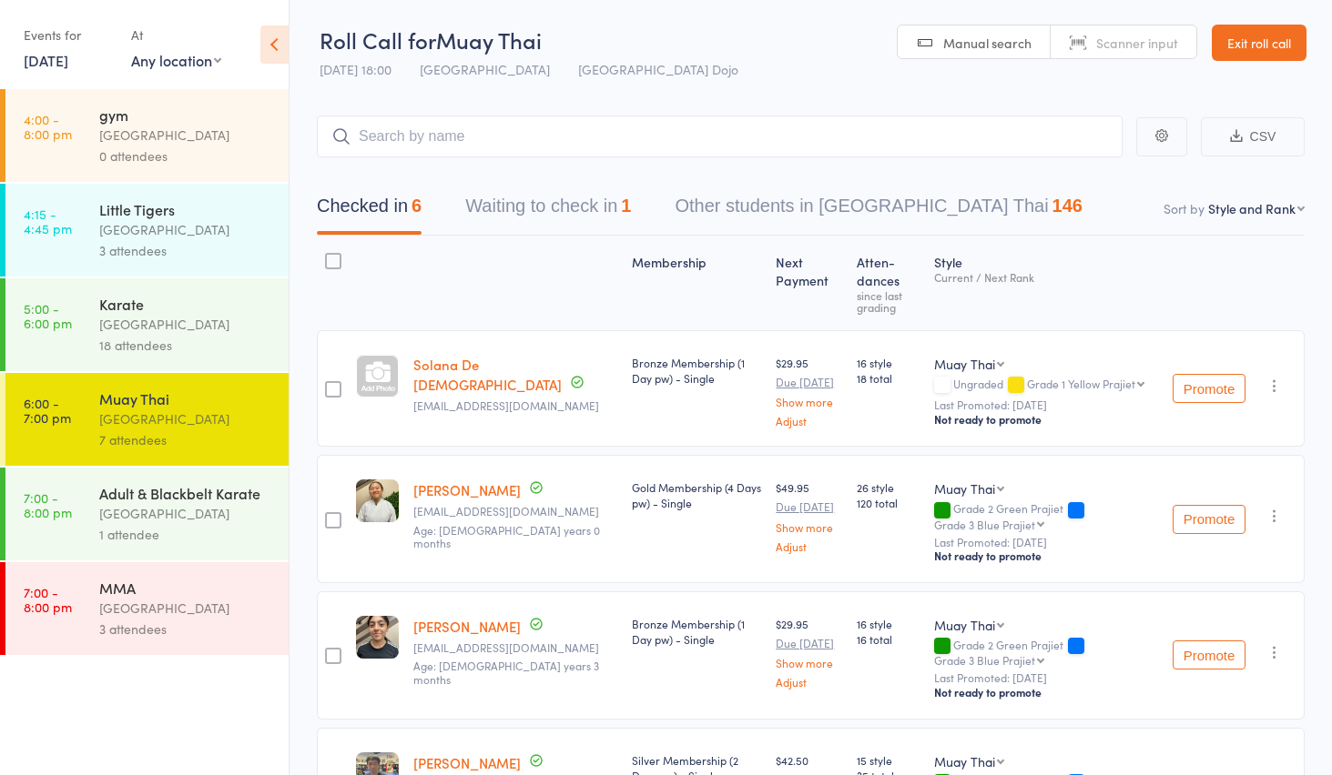
click at [64, 66] on link "[DATE]" at bounding box center [46, 60] width 45 height 20
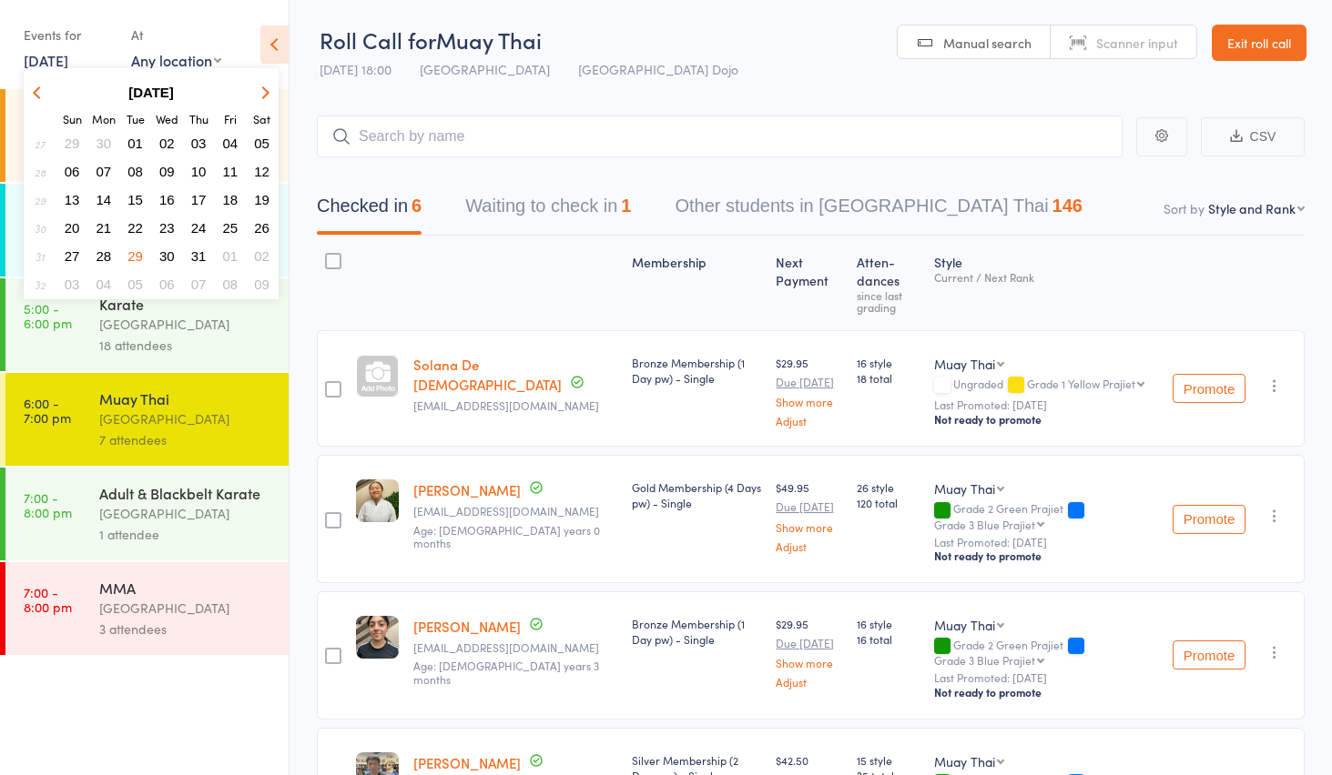
click at [132, 286] on span "05" at bounding box center [134, 284] width 15 height 15
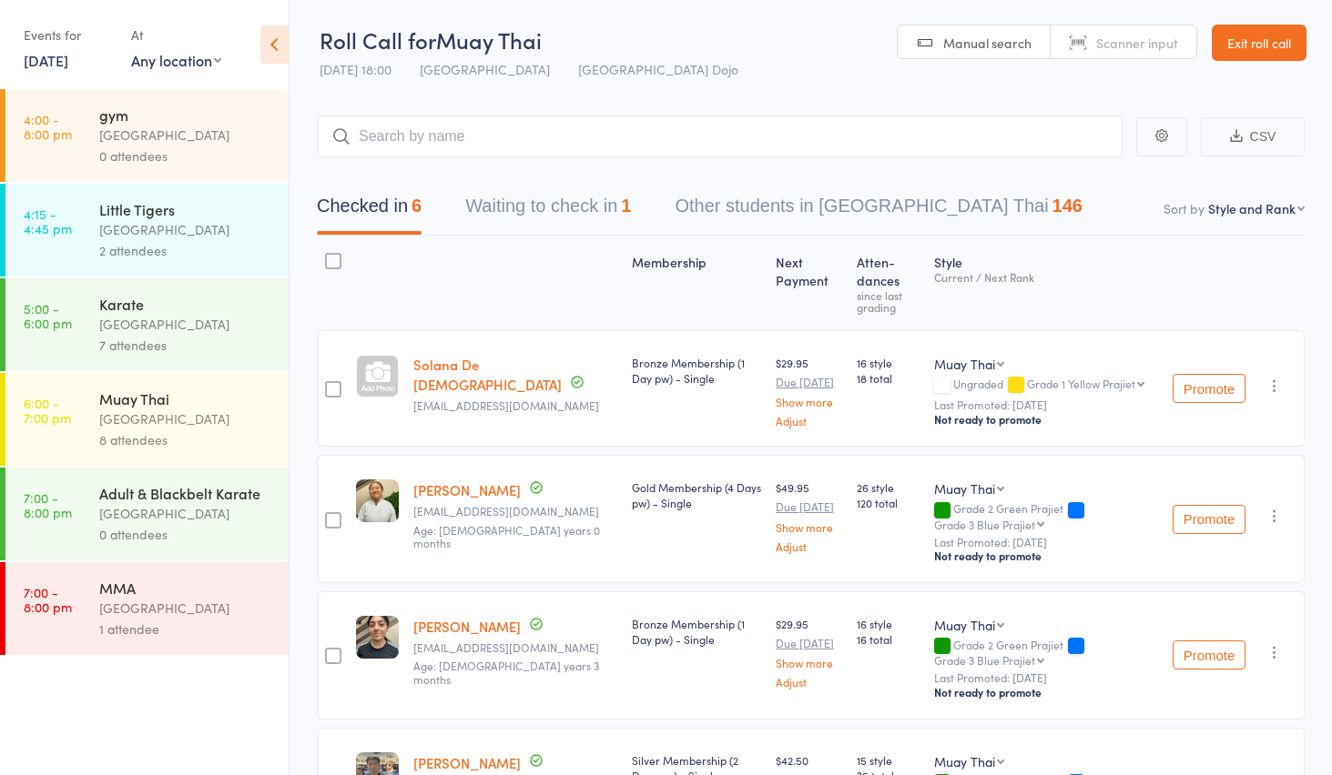
click at [39, 60] on link "[DATE]" at bounding box center [46, 60] width 45 height 20
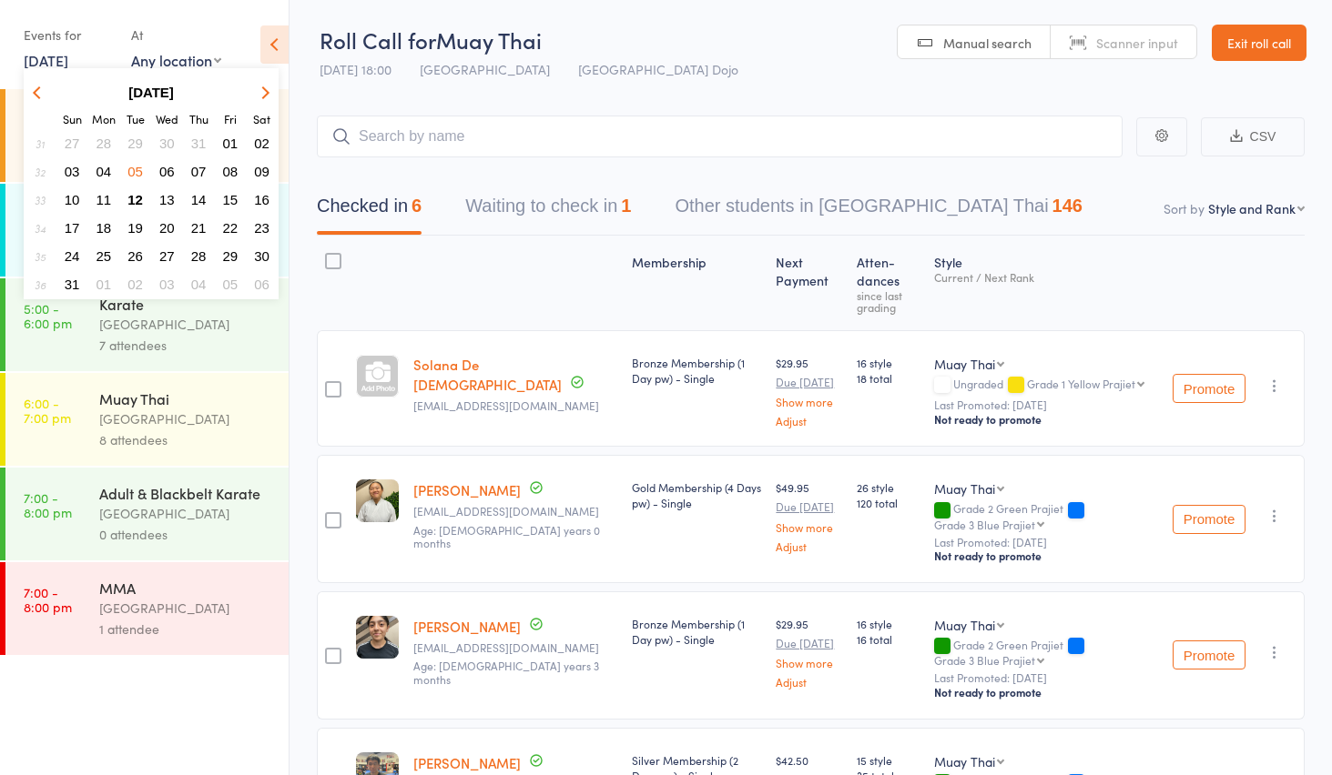
click at [139, 197] on span "12" at bounding box center [134, 199] width 15 height 15
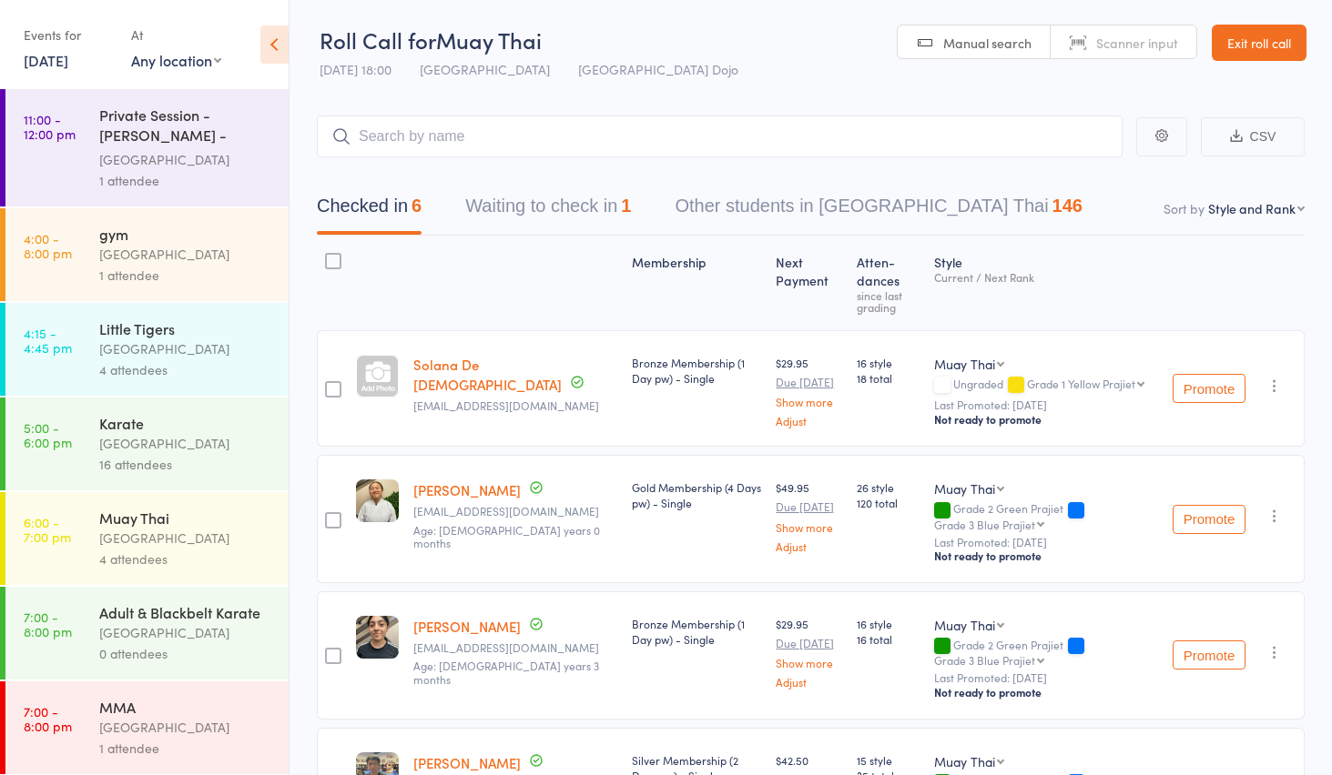
click at [189, 540] on div "[GEOGRAPHIC_DATA]" at bounding box center [186, 538] width 174 height 21
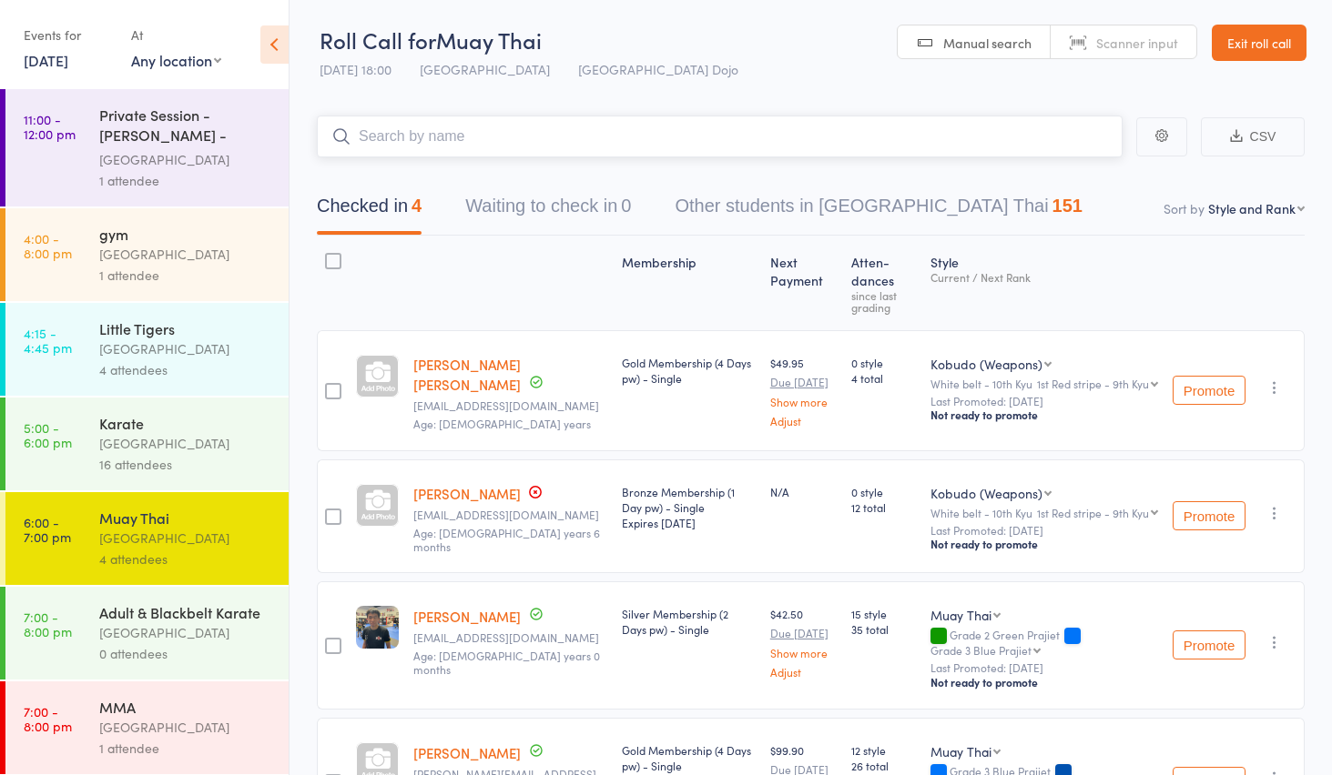
click at [425, 141] on input "search" at bounding box center [720, 137] width 806 height 42
type input "vaan"
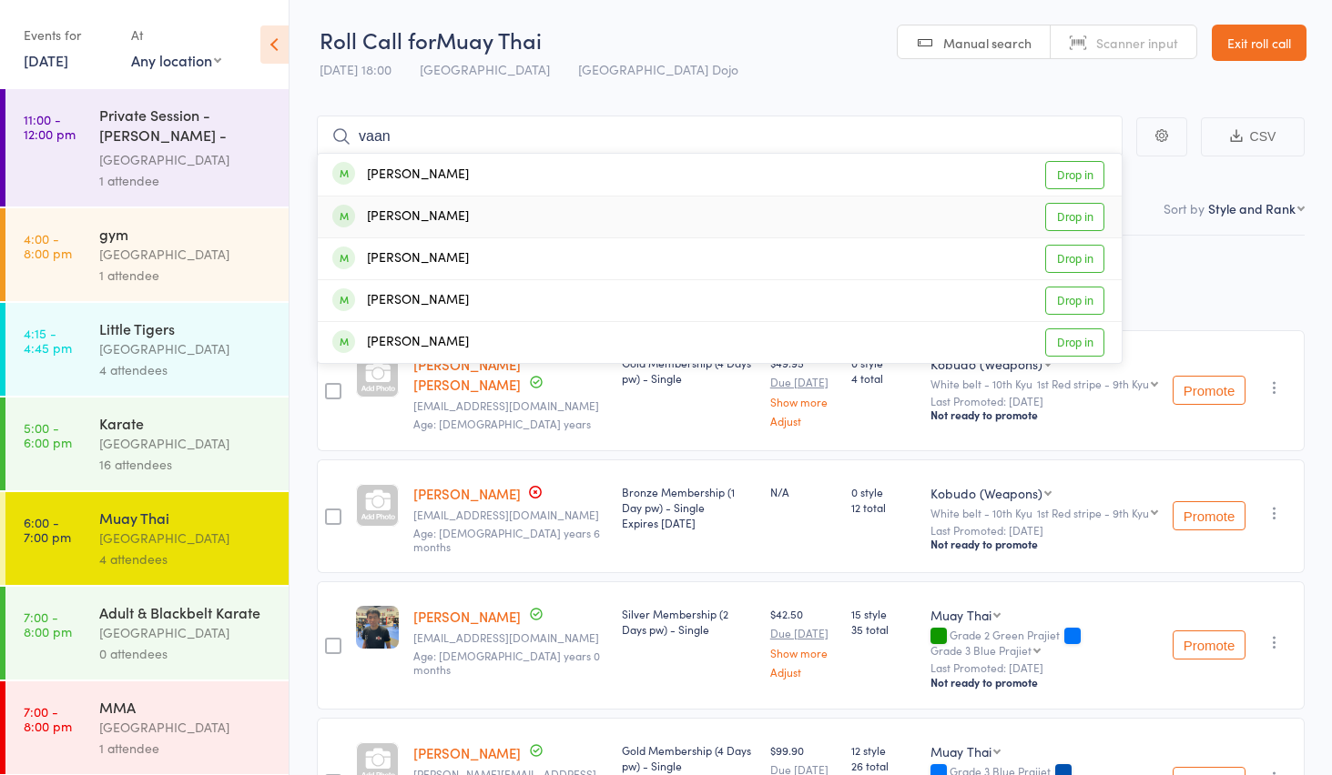
click at [1057, 223] on link "Drop in" at bounding box center [1074, 217] width 59 height 28
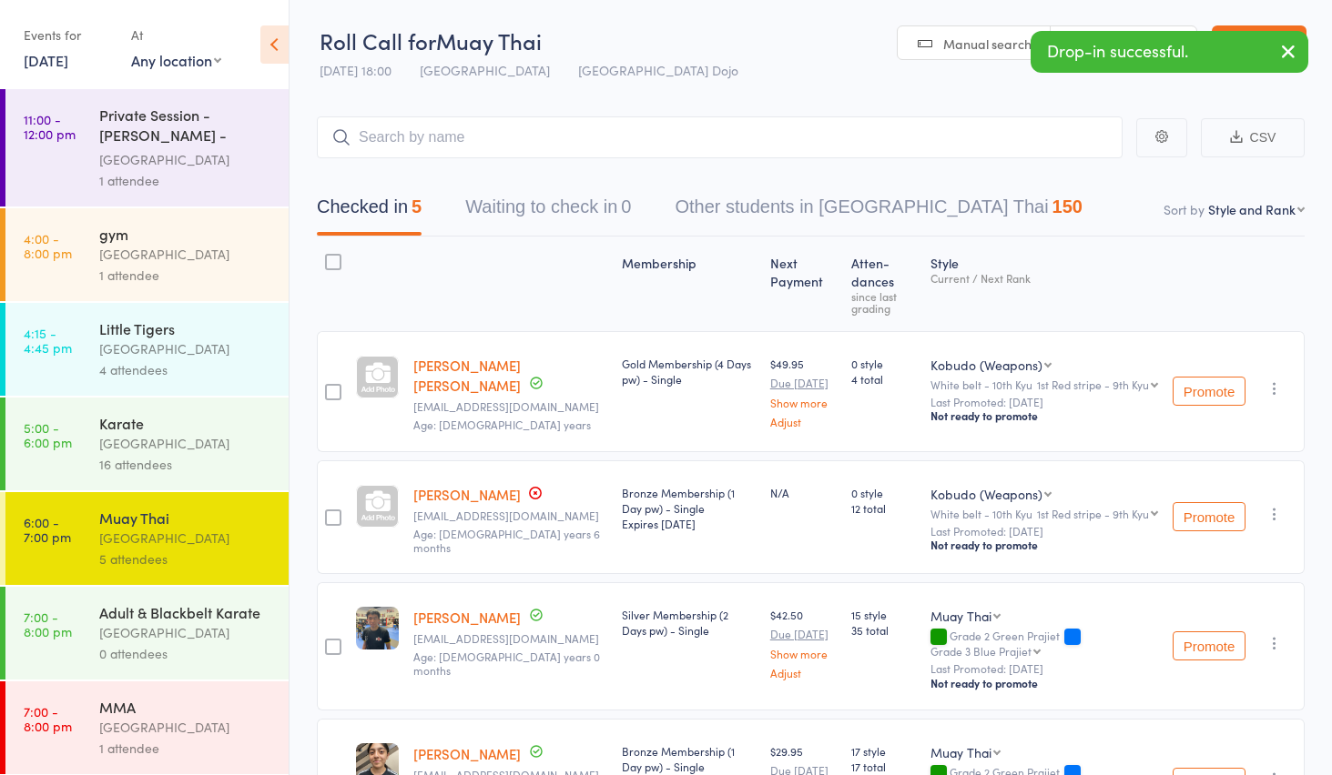
click at [172, 624] on div "[GEOGRAPHIC_DATA]" at bounding box center [186, 633] width 174 height 21
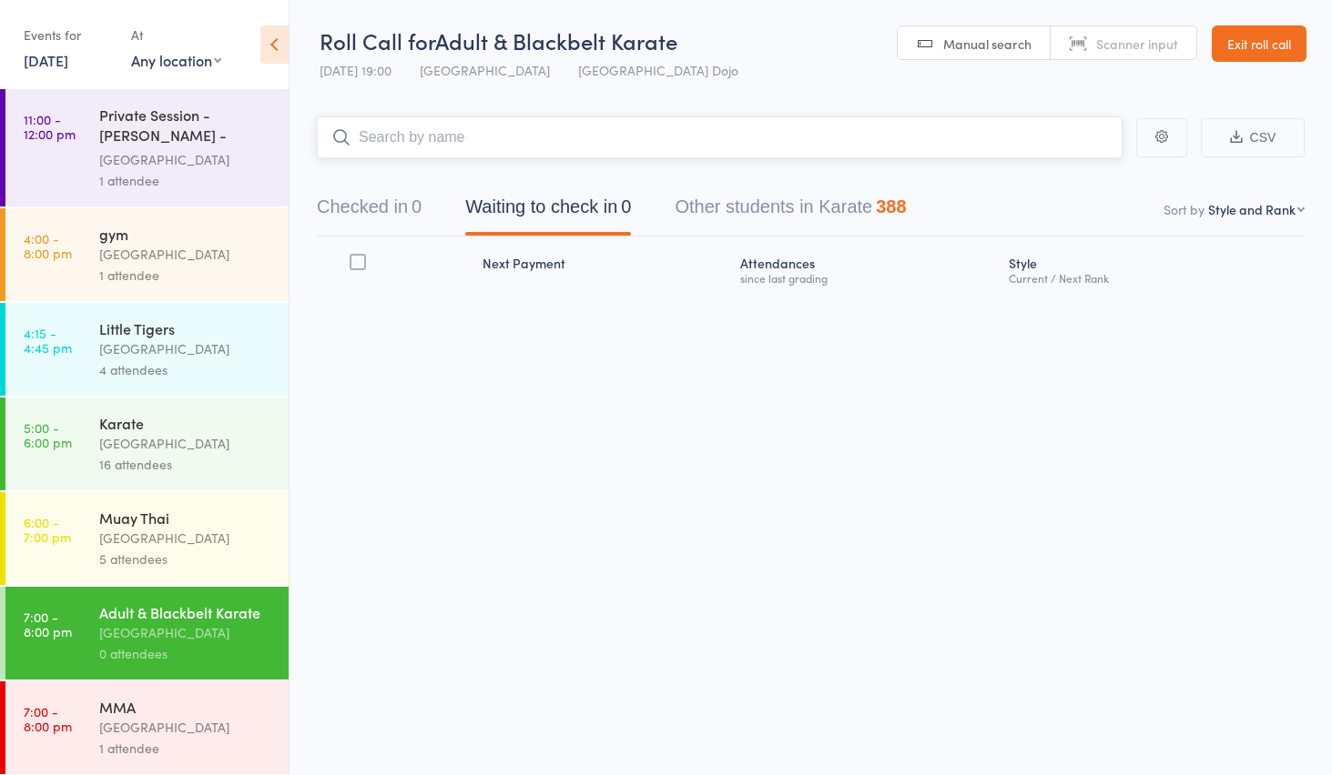
scroll to position [1, 0]
click at [167, 704] on div "MMA" at bounding box center [186, 707] width 174 height 20
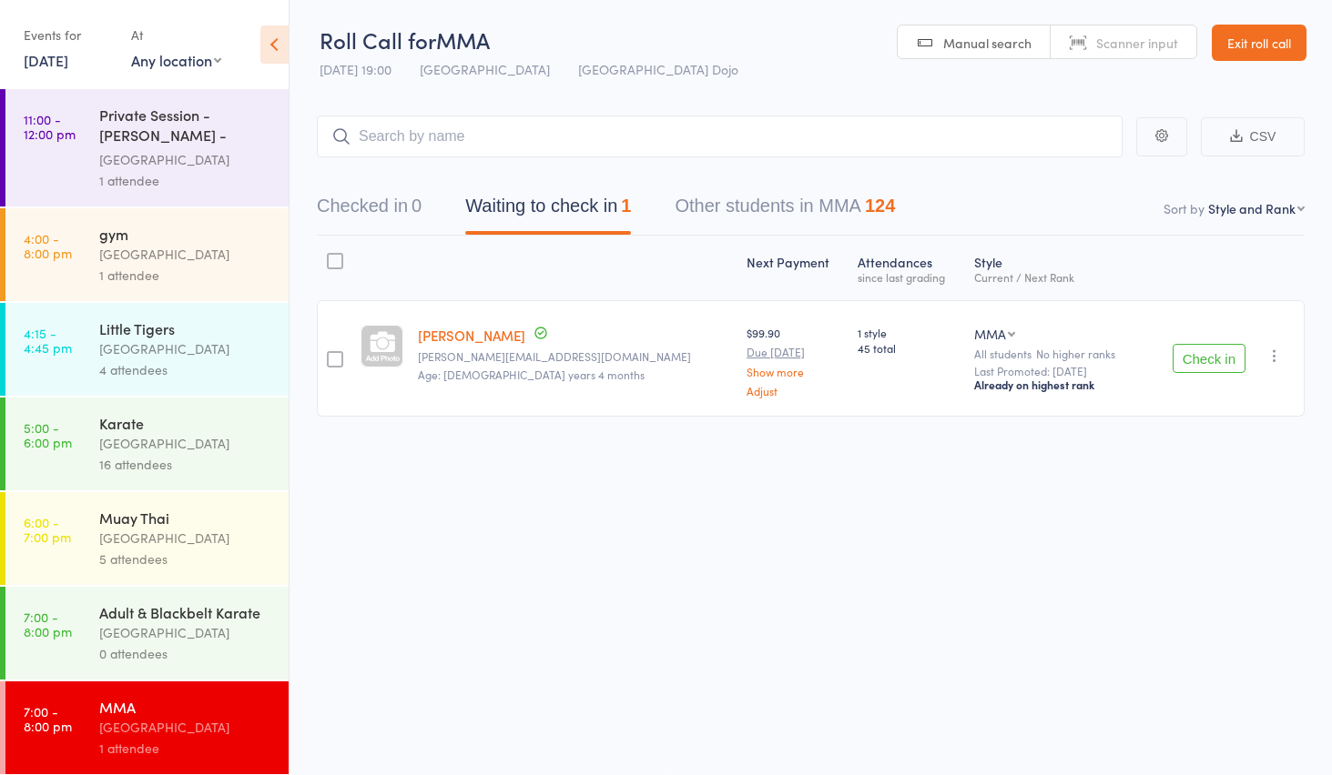
click at [1209, 361] on button "Check in" at bounding box center [1208, 358] width 73 height 29
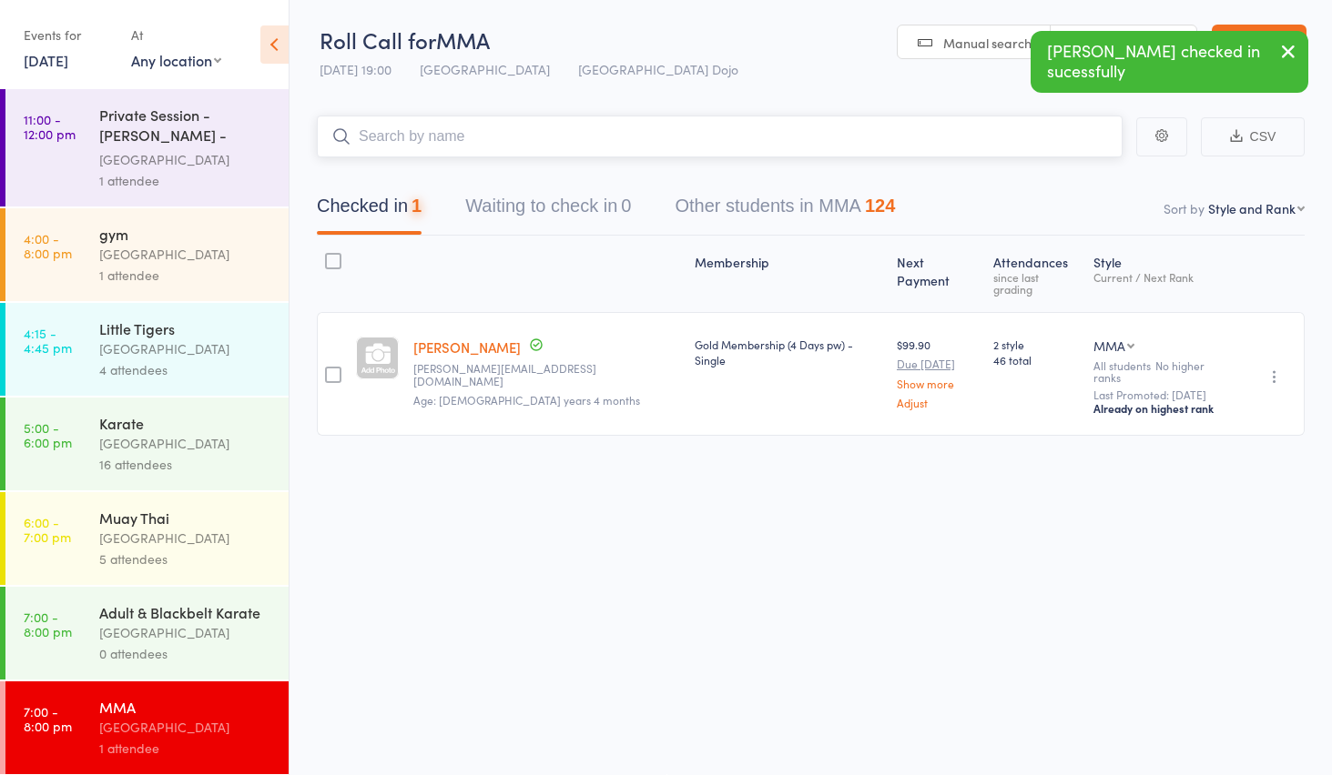
click at [630, 148] on input "search" at bounding box center [720, 137] width 806 height 42
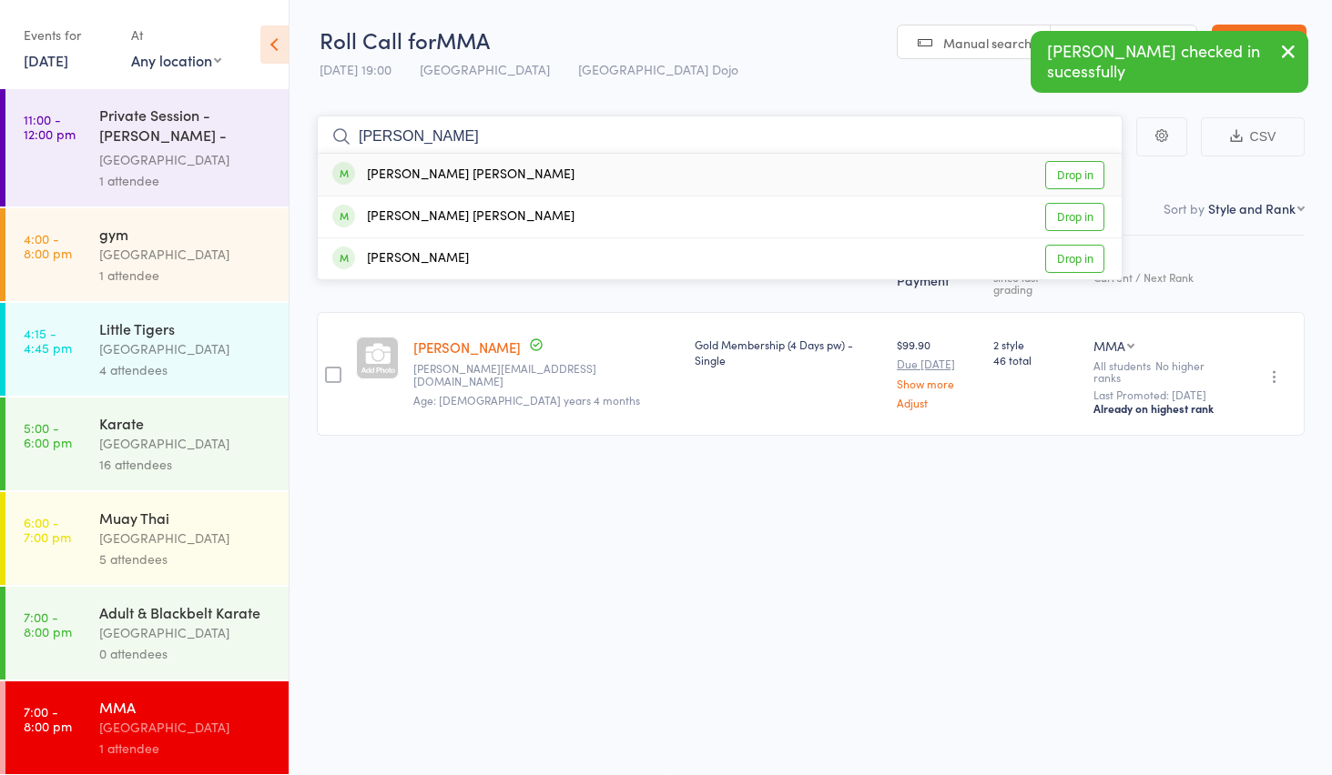
type input "[PERSON_NAME]"
click at [1052, 172] on link "Drop in" at bounding box center [1074, 175] width 59 height 28
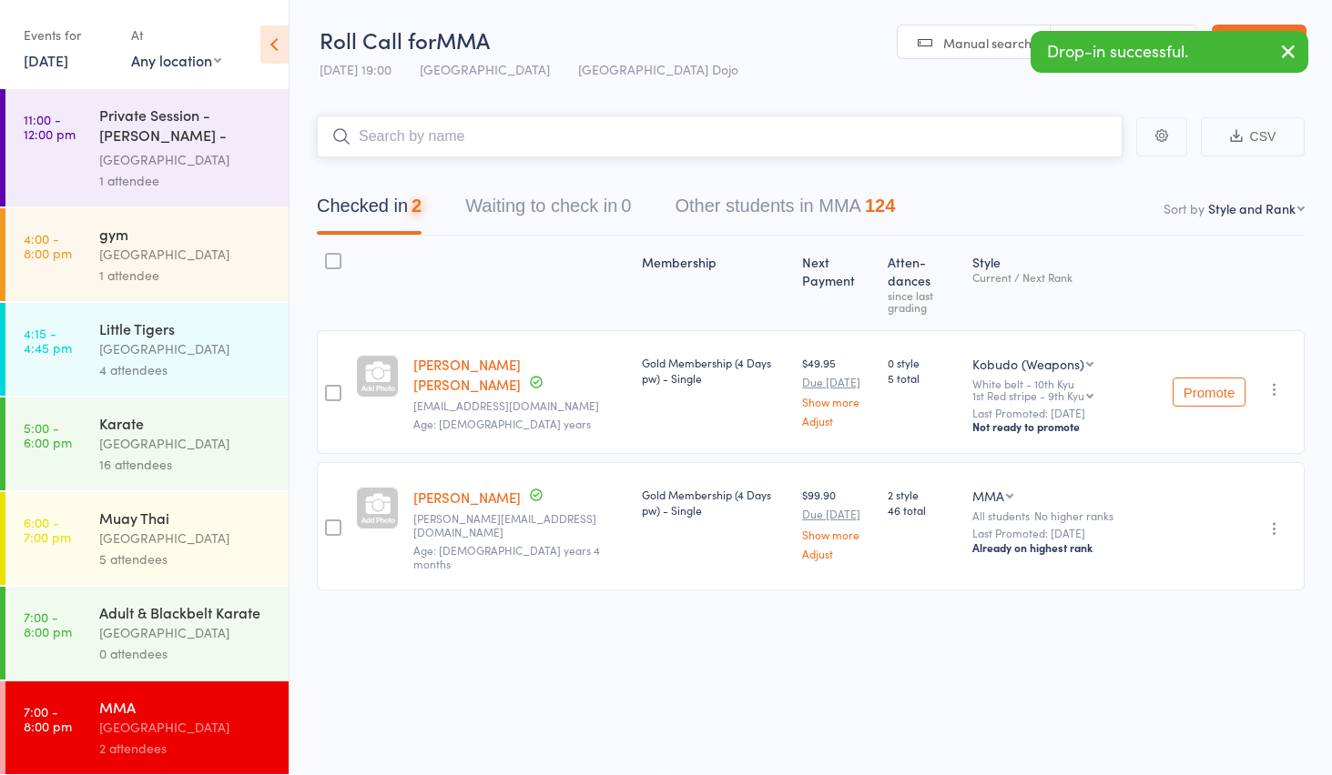
click at [593, 129] on input "search" at bounding box center [720, 137] width 806 height 42
type input "zihan"
click at [1088, 177] on link "Drop in" at bounding box center [1074, 175] width 59 height 28
